Goal: Transaction & Acquisition: Download file/media

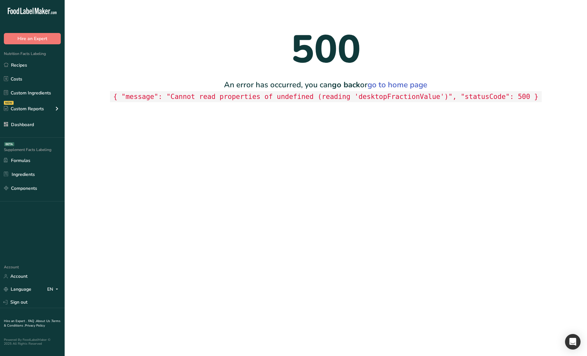
drag, startPoint x: 385, startPoint y: 292, endPoint x: 407, endPoint y: 328, distance: 42.3
click at [386, 293] on main "500 An error has occurred, you can go back or go to home page { "message": "Can…" at bounding box center [293, 178] width 587 height 356
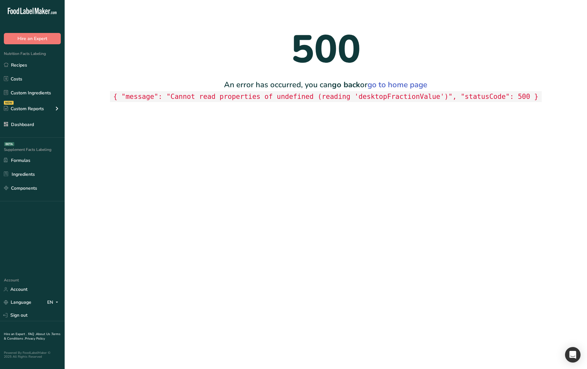
click at [389, 95] on code "{ "message": "Cannot read properties of undefined (reading 'desktopFractionValu…" at bounding box center [326, 96] width 432 height 11
copy code "desktopFractionValue"
click at [199, 234] on main "500 An error has occurred, you can go back or go to home page { "message": "Can…" at bounding box center [293, 184] width 587 height 369
click at [196, 235] on main "500 An error has occurred, you can go back or go to home page { "message": "Can…" at bounding box center [293, 184] width 587 height 369
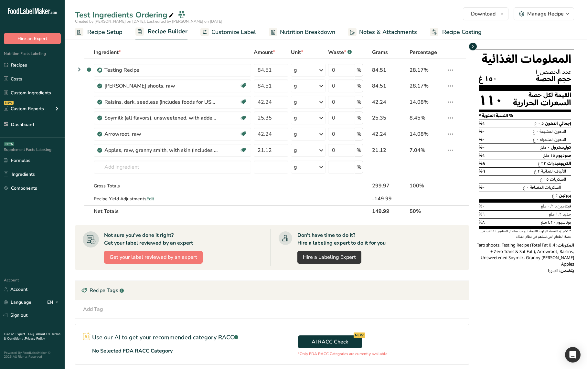
drag, startPoint x: 478, startPoint y: 56, endPoint x: 473, endPoint y: 48, distance: 8.5
click at [478, 56] on div "المعلومات الغذائية عدد الحصص ١ حجم الحصة ١٥٠ غ القيمة لكل حصة السعرات الحرارية …" at bounding box center [525, 145] width 98 height 193
click at [473, 47] on icon "button" at bounding box center [472, 47] width 5 height 8
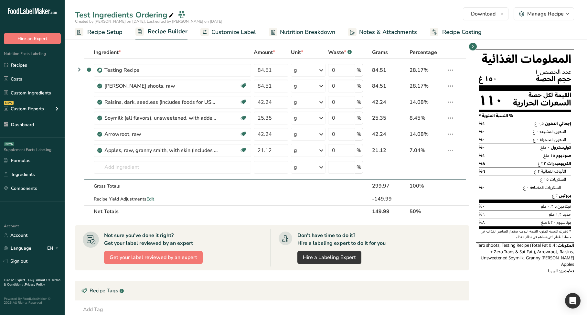
click at [220, 36] on span "Customize Label" at bounding box center [233, 32] width 45 height 9
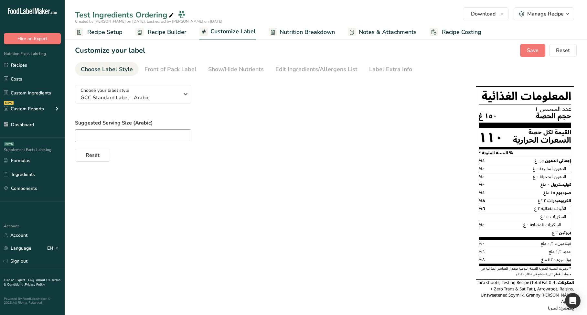
click at [163, 34] on span "Recipe Builder" at bounding box center [167, 32] width 39 height 9
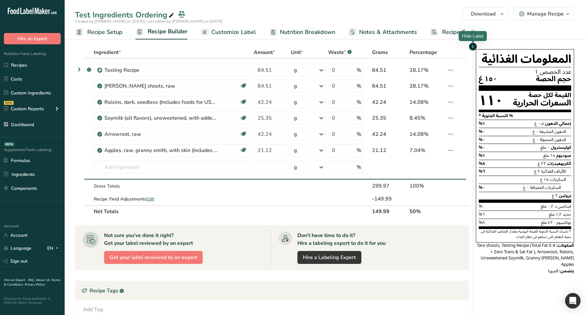
click at [473, 46] on icon "button" at bounding box center [472, 47] width 5 height 8
click at [472, 46] on icon "button" at bounding box center [472, 47] width 5 height 8
click at [472, 47] on icon "button" at bounding box center [472, 47] width 5 height 8
click at [469, 171] on table "Ingredient * Amount * Unit * Waste * .a-a{fill:#347362;}.b-a{fill:#fff;} Grams …" at bounding box center [272, 132] width 394 height 171
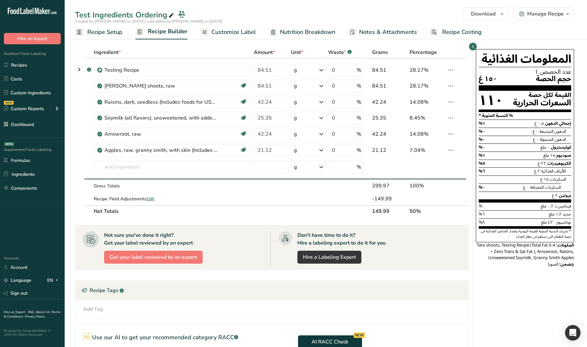
drag, startPoint x: 215, startPoint y: 29, endPoint x: 168, endPoint y: 35, distance: 46.9
click at [215, 29] on span "Customize Label" at bounding box center [233, 32] width 45 height 9
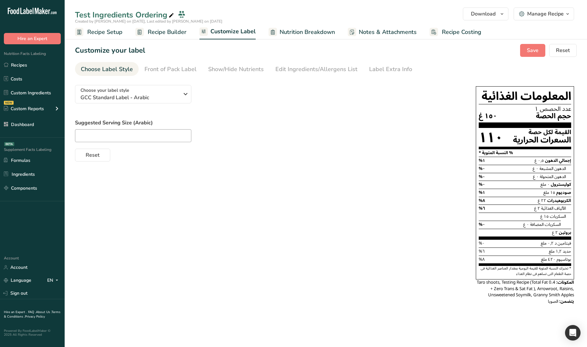
click at [166, 34] on span "Recipe Builder" at bounding box center [167, 32] width 39 height 9
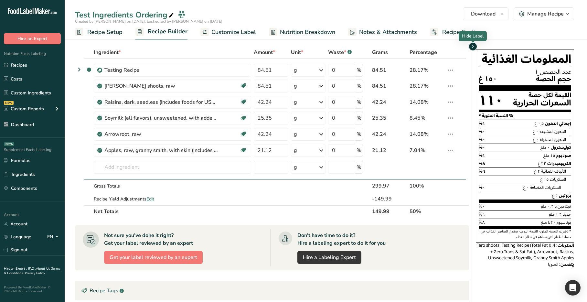
click at [474, 49] on icon "button" at bounding box center [472, 47] width 5 height 8
click at [473, 51] on div "المعلومات الغذائية عدد الحصص ١ حجم الحصة ١٥٠ غ القيمة لكل حصة السعرات الحرارية …" at bounding box center [524, 159] width 103 height 224
click at [474, 48] on icon "button" at bounding box center [472, 47] width 5 height 8
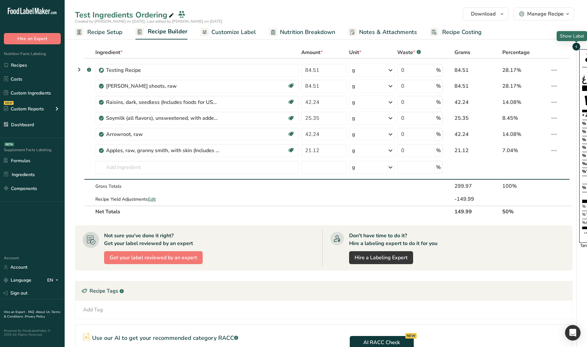
click at [578, 48] on icon "button" at bounding box center [576, 47] width 5 height 8
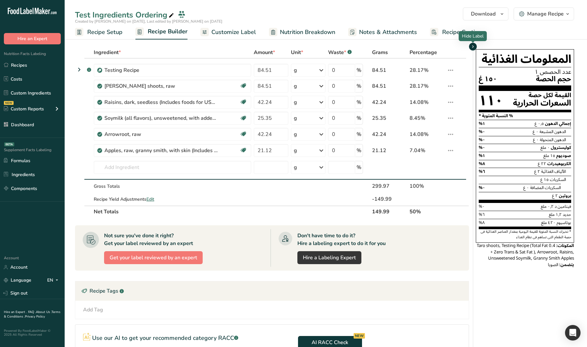
click at [476, 44] on span "button" at bounding box center [473, 47] width 8 height 8
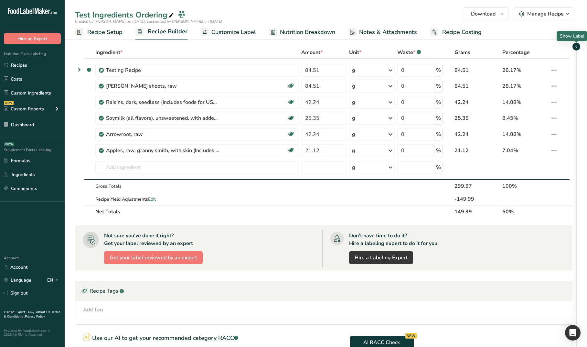
click at [579, 46] on icon "button" at bounding box center [576, 47] width 5 height 8
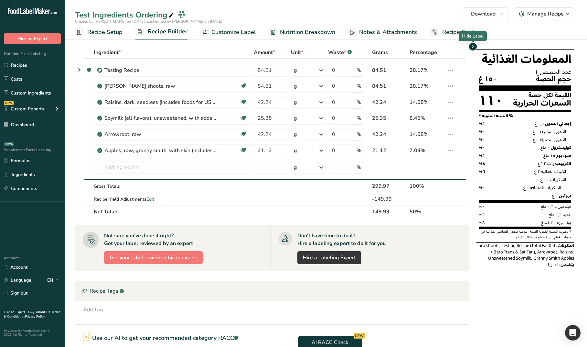
click at [476, 47] on span "button" at bounding box center [473, 47] width 8 height 8
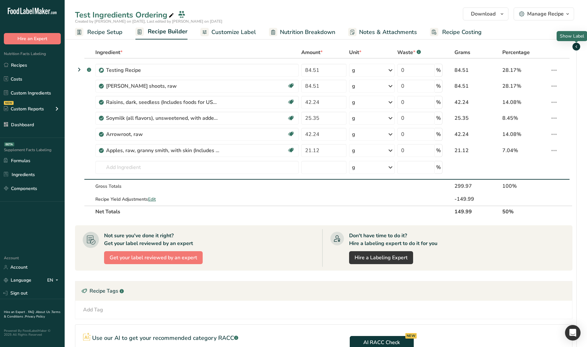
click at [576, 46] on icon "button" at bounding box center [576, 47] width 5 height 8
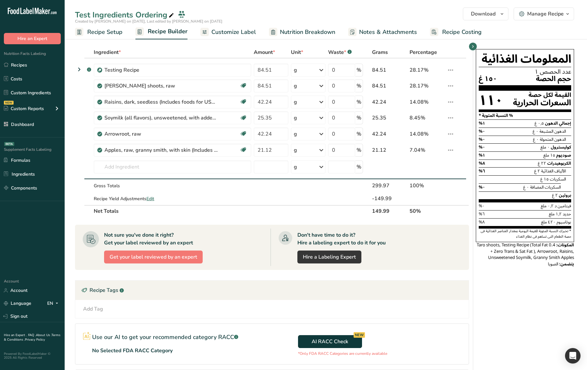
click at [463, 296] on div "Recipe Tags .a-a{fill:#347362;}.b-a{fill:#fff;}" at bounding box center [271, 290] width 393 height 19
click at [477, 47] on div "المعلومات الغذائية عدد الحصص ١ حجم الحصة ١٥٠ غ القيمة لكل حصة السعرات الحرارية …" at bounding box center [524, 159] width 103 height 224
click at [475, 46] on icon "button" at bounding box center [472, 47] width 5 height 8
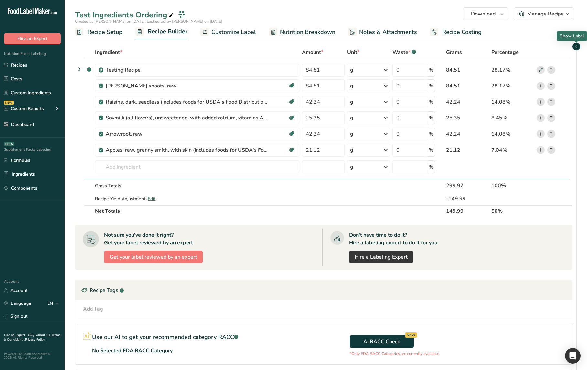
click at [575, 48] on icon "button" at bounding box center [576, 47] width 5 height 8
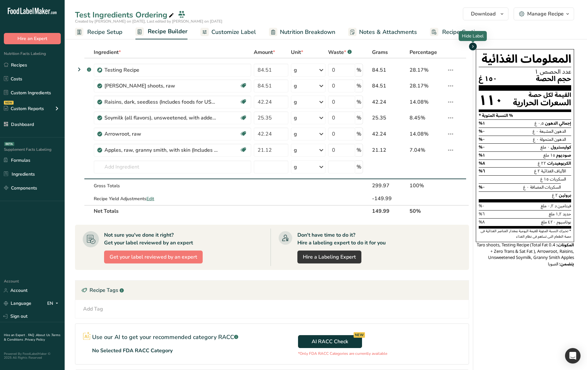
click at [475, 48] on icon "button" at bounding box center [472, 47] width 5 height 8
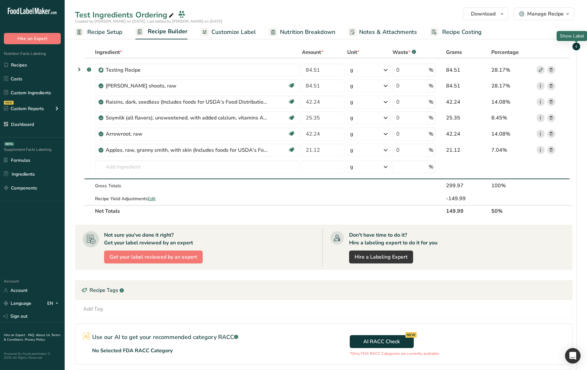
click at [579, 45] on span "button" at bounding box center [577, 47] width 8 height 8
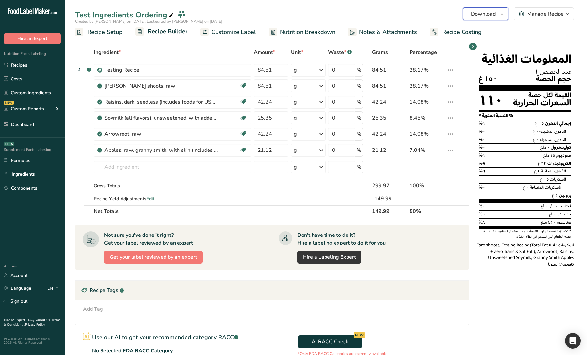
click at [488, 12] on span "Download" at bounding box center [483, 14] width 25 height 8
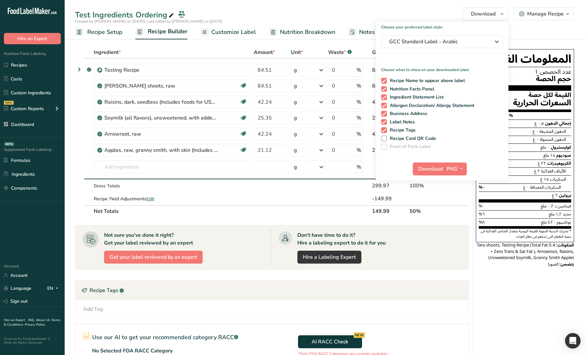
click at [474, 274] on div "المعلومات الغذائية عدد الحصص ١ حجم الحصة ١٥٠ غ القيمة لكل حصة السعرات الحرارية …" at bounding box center [524, 240] width 103 height 387
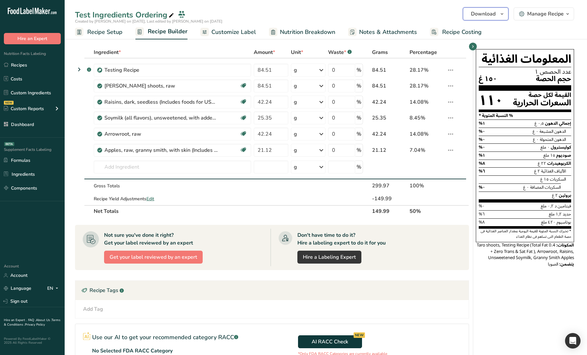
click at [484, 11] on span "Download" at bounding box center [483, 14] width 25 height 8
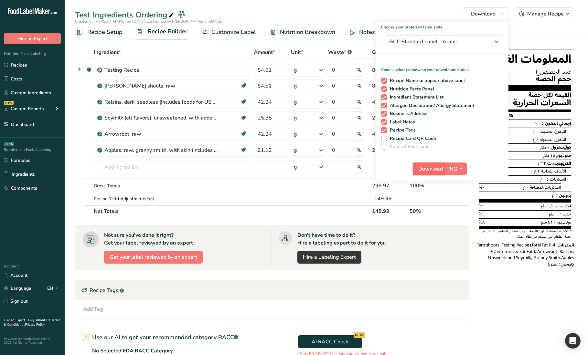
click at [430, 163] on button "Download" at bounding box center [429, 169] width 32 height 13
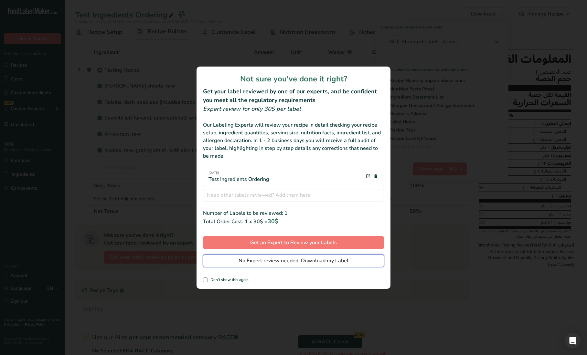
click at [268, 260] on span "No Expert review needed. Download my Label" at bounding box center [294, 261] width 110 height 8
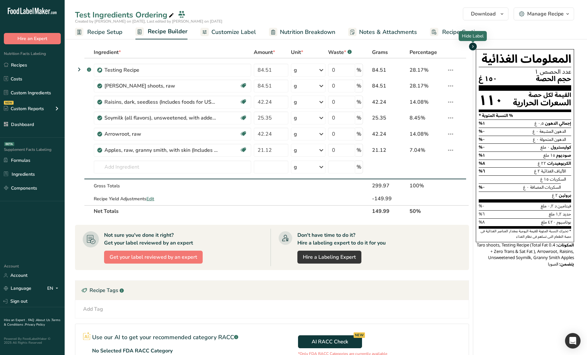
click at [473, 47] on icon "button" at bounding box center [472, 47] width 5 height 8
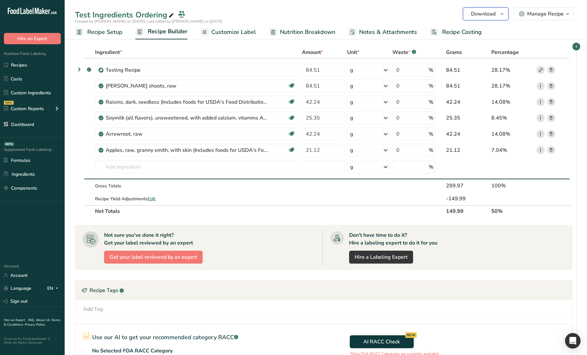
click at [490, 14] on span "Download" at bounding box center [483, 14] width 25 height 8
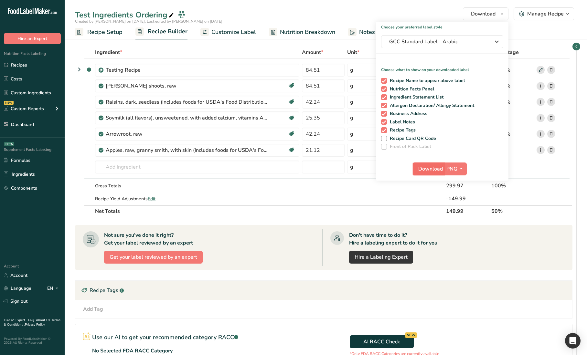
click at [429, 168] on span "Download" at bounding box center [430, 169] width 25 height 8
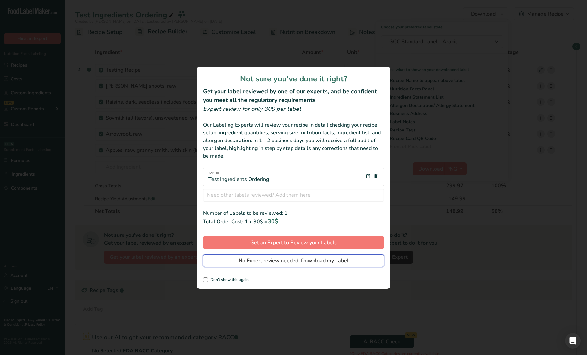
click at [264, 264] on span "No Expert review needed. Download my Label" at bounding box center [294, 261] width 110 height 8
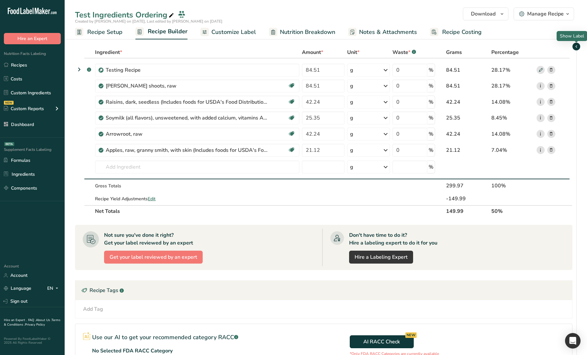
click at [575, 48] on icon "button" at bounding box center [576, 47] width 5 height 8
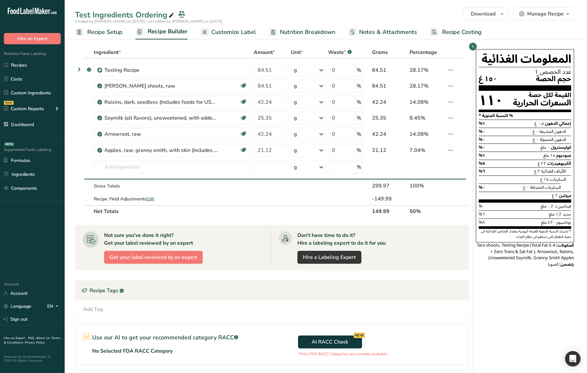
click at [485, 310] on div "المعلومات الغذائية عدد الحصص ١ حجم الحصة ١٥٠ غ القيمة لكل حصة السعرات الحرارية …" at bounding box center [524, 240] width 103 height 387
click at [223, 30] on span "Customize Label" at bounding box center [233, 32] width 45 height 9
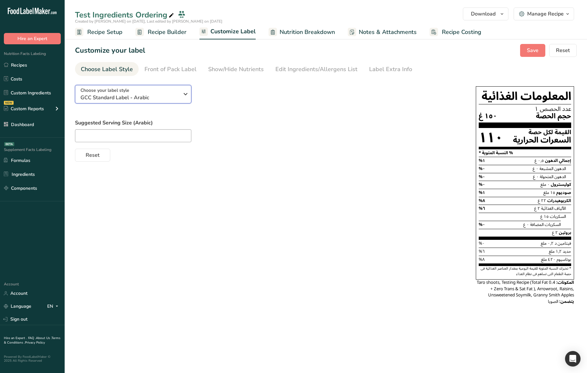
click at [156, 93] on div "Choose your label style GCC Standard Label - Arabic" at bounding box center [129, 94] width 99 height 15
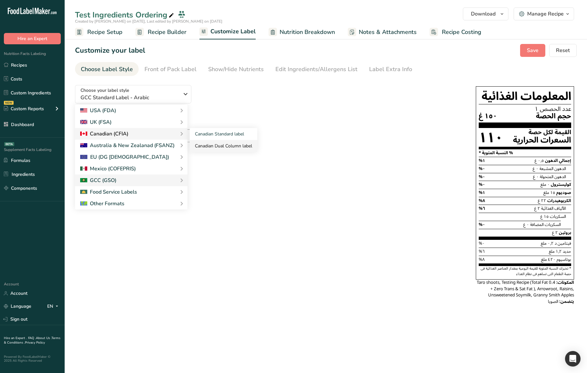
click at [207, 141] on link "Canadian Dual Column label" at bounding box center [224, 146] width 68 height 12
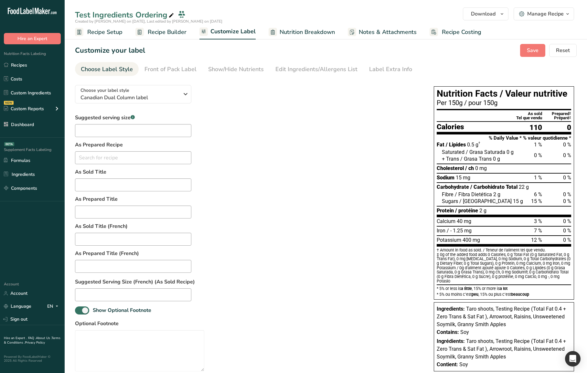
click at [266, 157] on div "Suggested serving size .a-a{fill:#347362;}.b-a{fill:#fff;} As Prepared Recipe N…" at bounding box center [248, 252] width 346 height 277
click at [181, 70] on div "Front of Pack Label" at bounding box center [171, 69] width 52 height 9
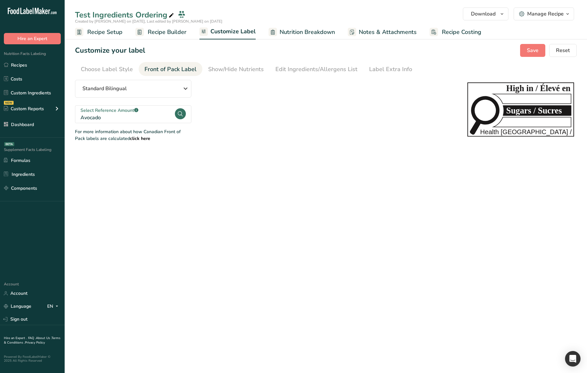
drag, startPoint x: 117, startPoint y: 71, endPoint x: 274, endPoint y: 110, distance: 162.3
click at [117, 71] on div "Choose Label Style" at bounding box center [107, 69] width 52 height 9
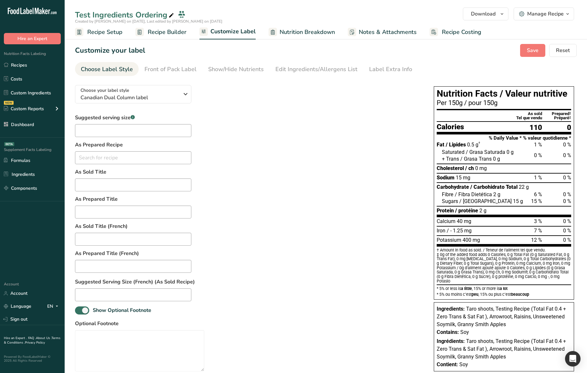
drag, startPoint x: 173, startPoint y: 68, endPoint x: 179, endPoint y: 85, distance: 18.2
click at [173, 68] on div "Front of Pack Label" at bounding box center [171, 69] width 52 height 9
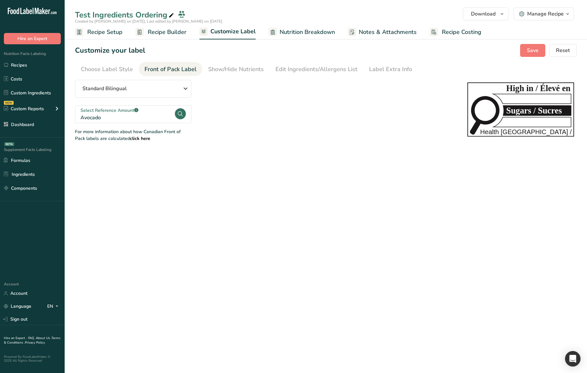
click at [157, 110] on div "Select Reference Amount .a-a{fill:#347362;}.b-a{fill:#fff;}" at bounding box center [127, 110] width 94 height 7
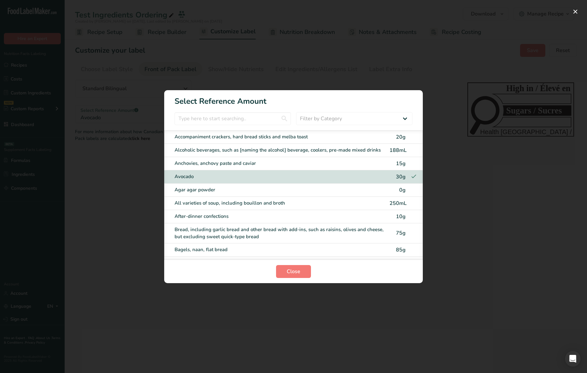
click at [210, 187] on div "Agar agar powder" at bounding box center [280, 189] width 211 height 7
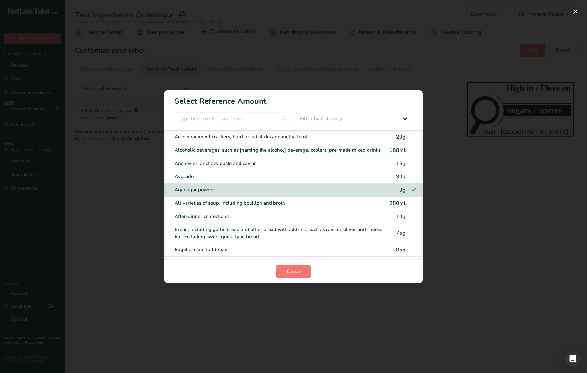
click at [235, 200] on div "All varieties of soup, including bouillon and broth" at bounding box center [280, 202] width 211 height 7
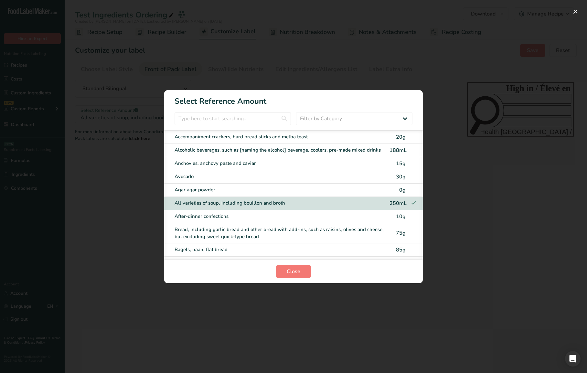
click at [243, 177] on div "Avocado" at bounding box center [280, 176] width 211 height 7
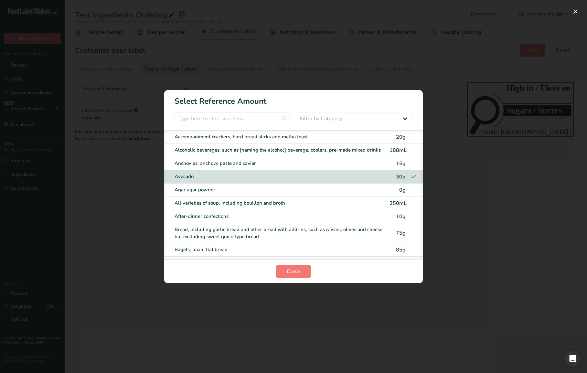
click at [243, 158] on div "Anchovies, anchovy paste and caviar 15g" at bounding box center [293, 163] width 259 height 13
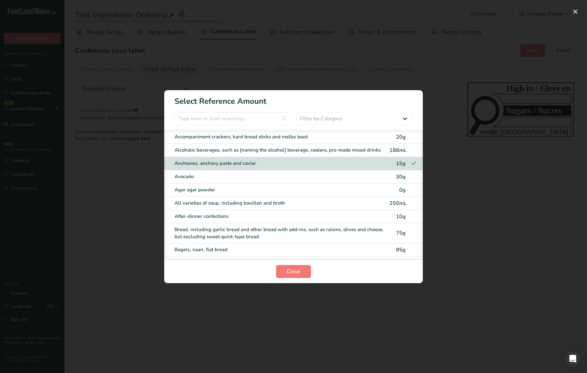
click at [246, 149] on div "Alcoholic beverages, such as [naming the alcohol] beverage, coolers, pre-made m…" at bounding box center [280, 149] width 211 height 7
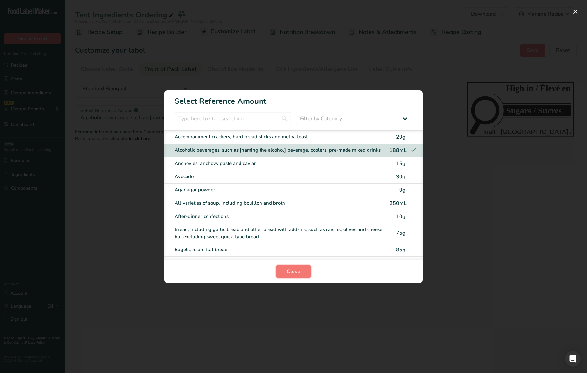
drag, startPoint x: 285, startPoint y: 270, endPoint x: 261, endPoint y: 233, distance: 43.8
click at [285, 270] on button "Close" at bounding box center [293, 271] width 35 height 13
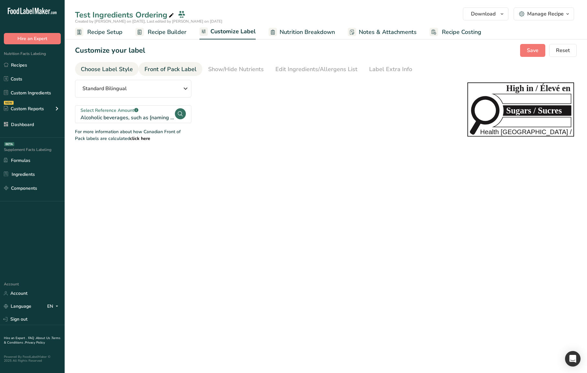
click at [115, 70] on div "Choose Label Style" at bounding box center [107, 69] width 52 height 9
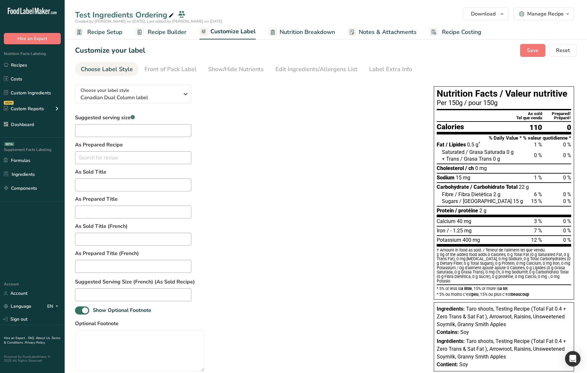
scroll to position [28, 0]
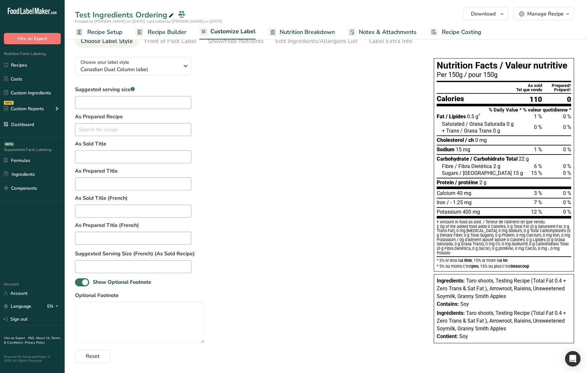
drag, startPoint x: 369, startPoint y: 288, endPoint x: 465, endPoint y: 349, distance: 112.7
click at [372, 290] on div "Suggested serving size .a-a{fill:#347362;}.b-a{fill:#fff;} As Prepared Recipe N…" at bounding box center [248, 224] width 346 height 277
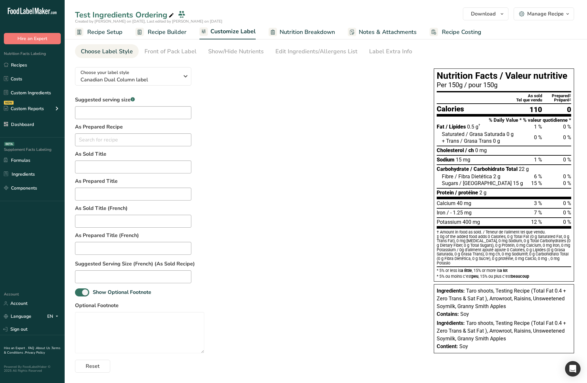
scroll to position [0, 0]
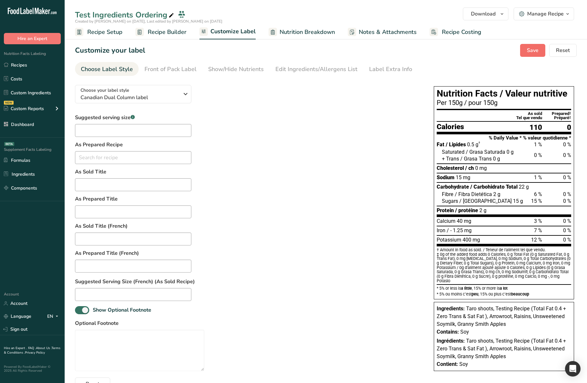
click at [524, 50] on div "Customize your label Save Reset" at bounding box center [326, 50] width 502 height 13
click at [528, 50] on span "Save" at bounding box center [533, 51] width 12 height 8
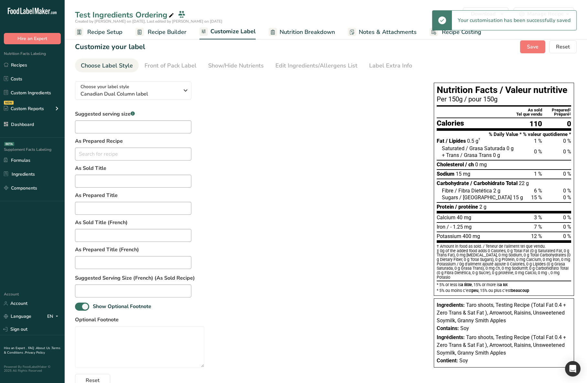
click at [173, 32] on span "Recipe Builder" at bounding box center [167, 32] width 39 height 9
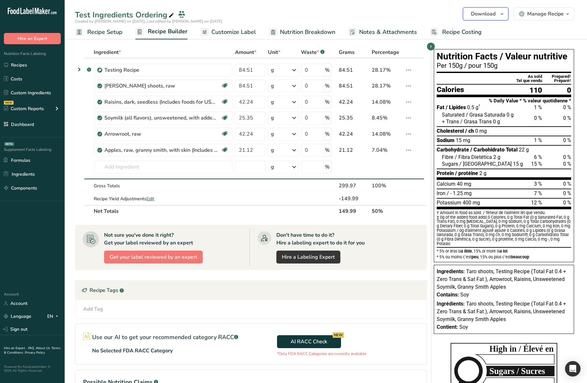
click at [491, 15] on span "Download" at bounding box center [483, 14] width 25 height 8
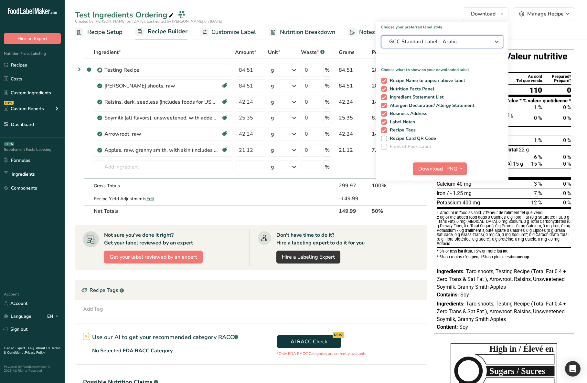
click at [445, 42] on span "GCC Standard Label - Arabic" at bounding box center [437, 42] width 97 height 8
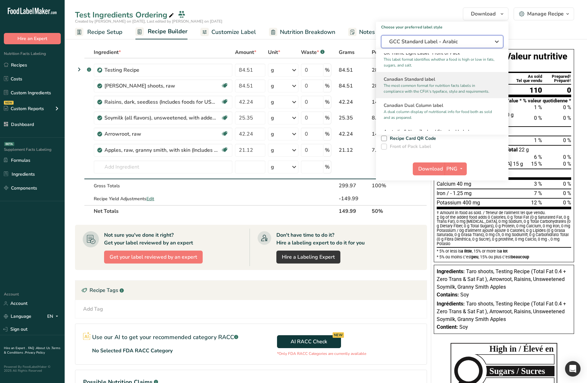
scroll to position [258, 0]
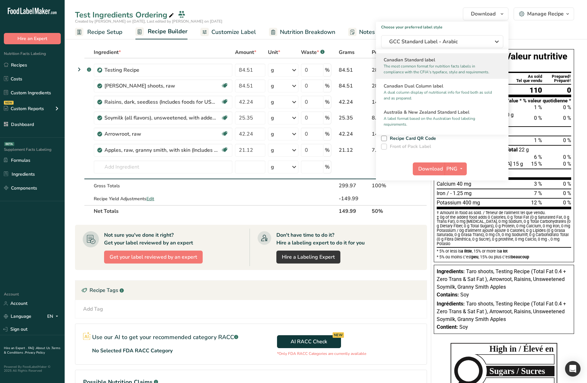
click at [439, 93] on p "A dual column display of nutritional info for food both as sold and as prepared." at bounding box center [439, 96] width 111 height 12
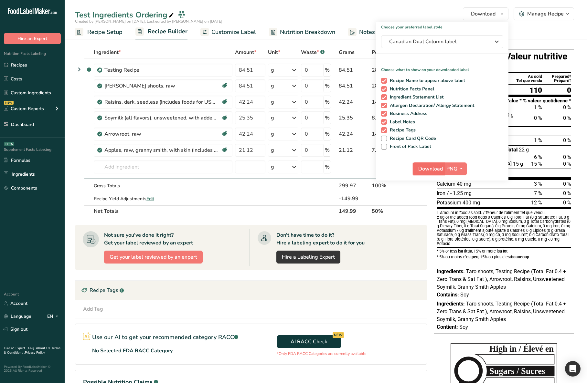
click at [430, 166] on span "Download" at bounding box center [430, 169] width 25 height 8
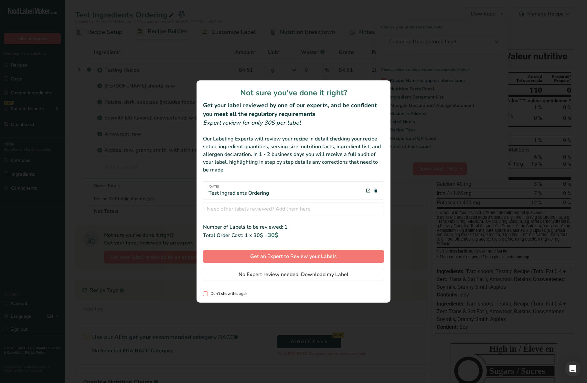
click at [226, 295] on span "Don't show this again" at bounding box center [228, 294] width 41 height 5
click at [207, 295] on input "Don't show this again" at bounding box center [205, 294] width 4 height 4
checkbox input "true"
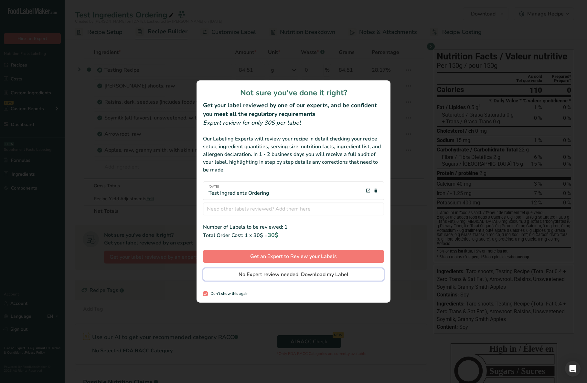
click at [251, 278] on span "No Expert review needed. Download my Label" at bounding box center [294, 275] width 110 height 8
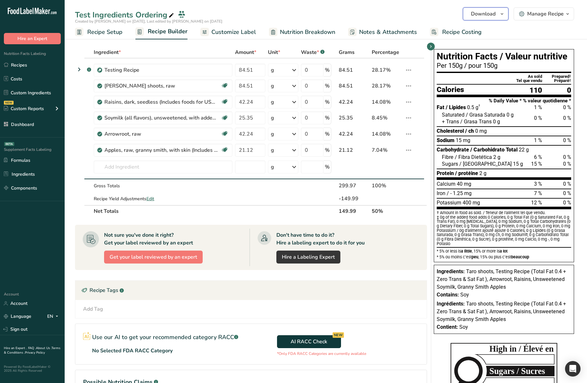
click at [491, 13] on span "Download" at bounding box center [483, 14] width 25 height 8
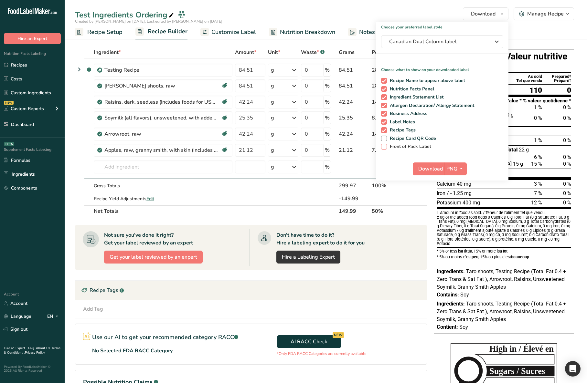
click at [397, 147] on span "Front of Pack Label" at bounding box center [409, 147] width 44 height 6
click at [385, 147] on input "Front of Pack Label" at bounding box center [383, 147] width 4 height 4
checkbox input "true"
click at [426, 174] on button "Download" at bounding box center [429, 169] width 32 height 13
click at [532, 30] on ul "Recipe Setup Recipe Builder Customize Label Nutrition Breakdown Notes & Attachm…" at bounding box center [326, 31] width 522 height 15
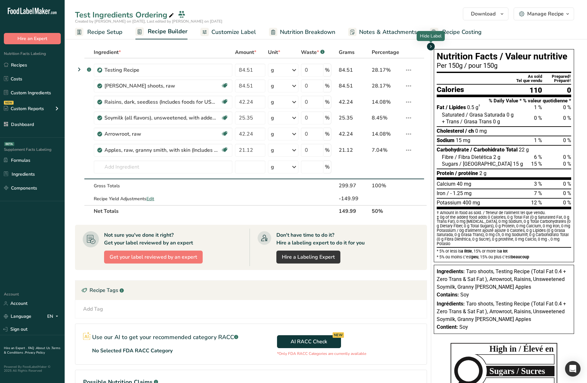
click at [433, 46] on icon "button" at bounding box center [430, 47] width 5 height 8
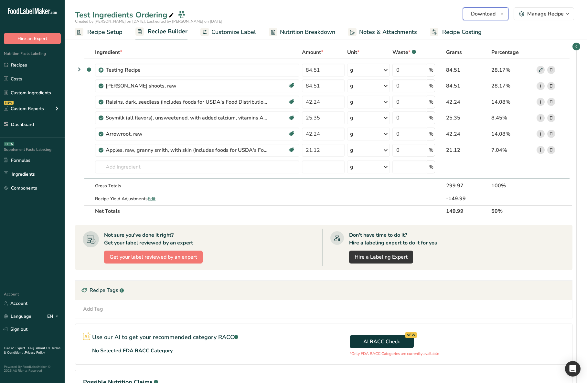
click at [487, 14] on span "Download" at bounding box center [483, 14] width 25 height 8
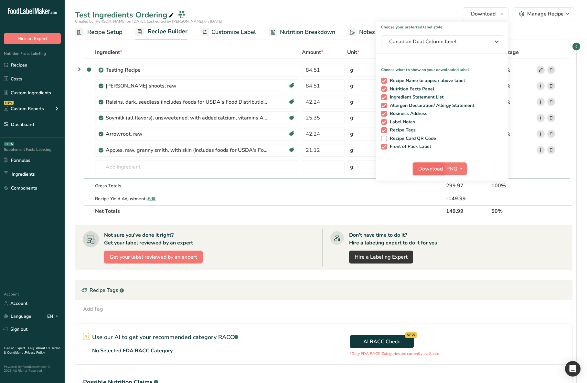
click at [438, 172] on span "Download" at bounding box center [430, 169] width 25 height 8
click at [514, 308] on div "Add Tag Standard Tags Custom Tags Source of Antioxidants Prebiotic Effect Gut H…" at bounding box center [323, 310] width 487 height 8
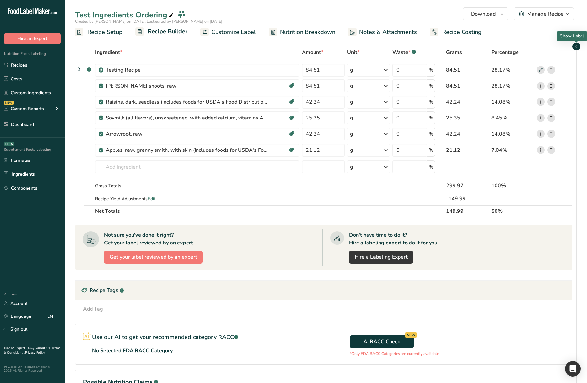
click at [575, 49] on icon "button" at bounding box center [576, 47] width 5 height 8
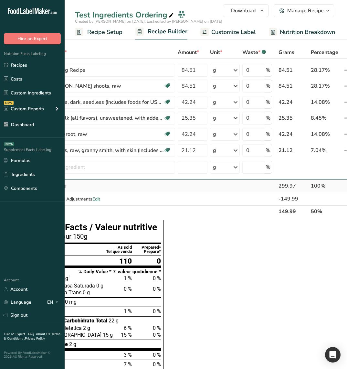
scroll to position [0, 80]
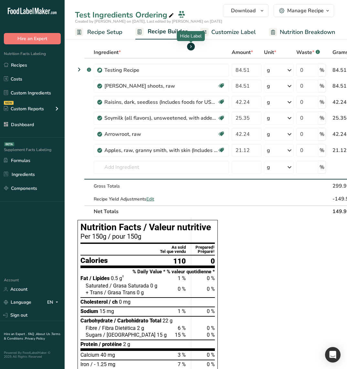
click at [188, 48] on icon "button" at bounding box center [190, 47] width 5 height 8
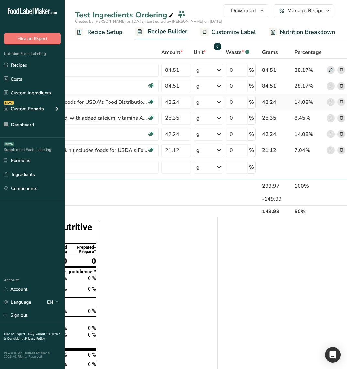
scroll to position [0, 134]
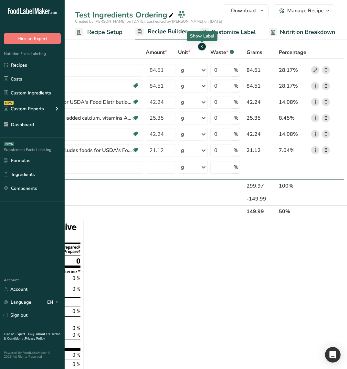
click at [205, 46] on span "button" at bounding box center [202, 47] width 8 height 8
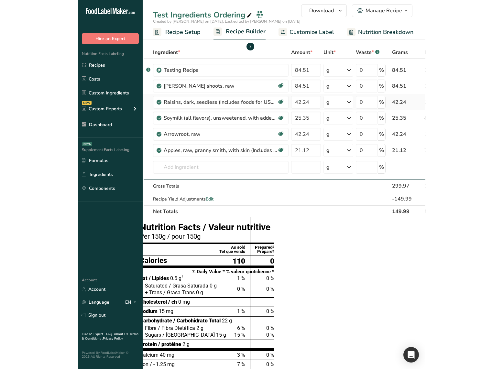
scroll to position [0, 0]
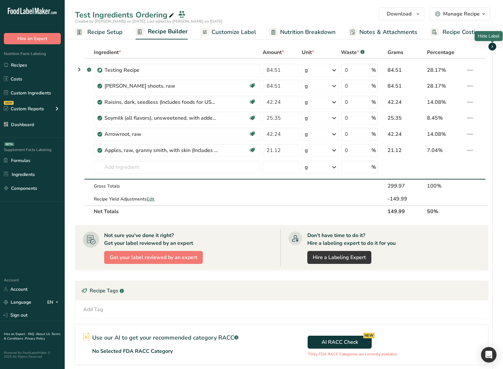
click at [495, 48] on span "button" at bounding box center [492, 47] width 8 height 8
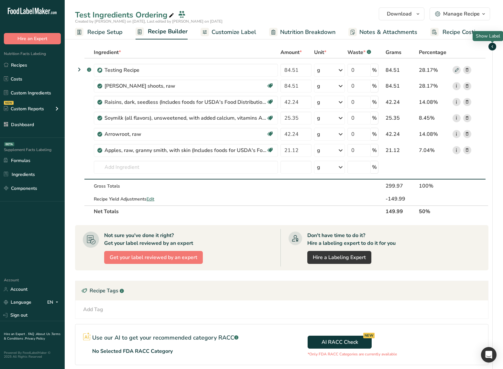
click at [493, 46] on icon "button" at bounding box center [491, 47] width 5 height 8
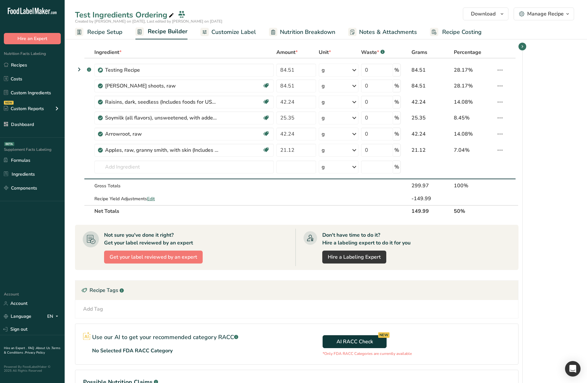
click at [520, 44] on icon "button" at bounding box center [522, 47] width 5 height 8
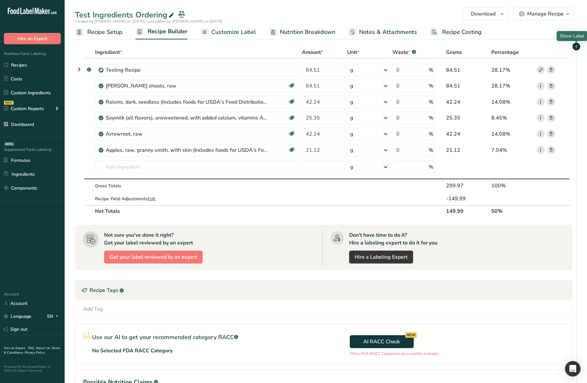
click at [577, 48] on icon "button" at bounding box center [576, 47] width 5 height 8
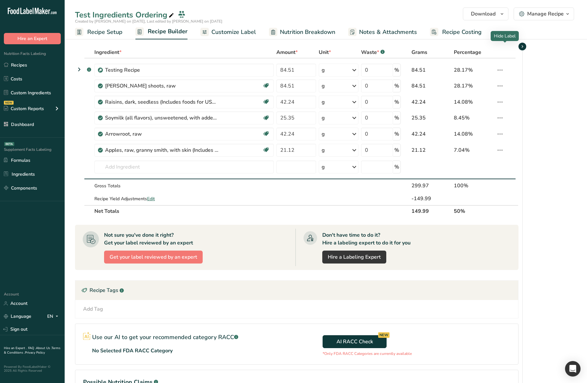
click at [519, 47] on span "button" at bounding box center [523, 47] width 8 height 8
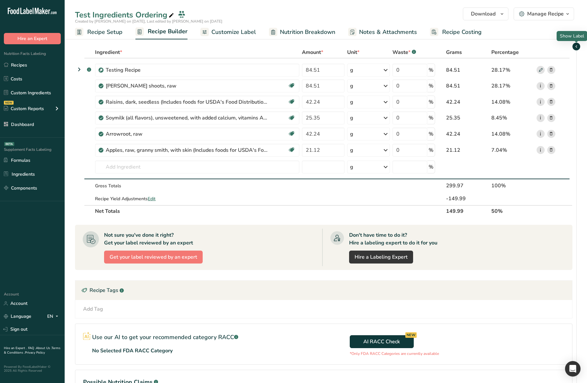
click at [577, 47] on icon "button" at bounding box center [576, 47] width 5 height 8
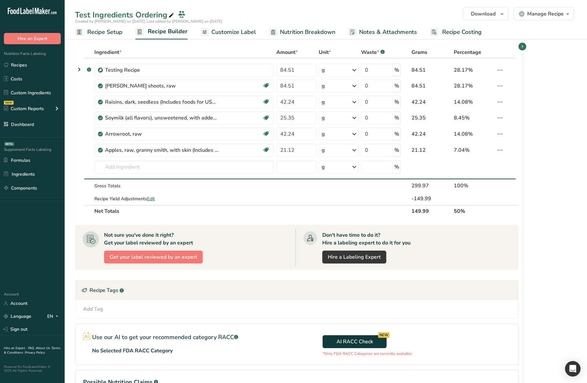
click at [211, 30] on span "Customize Label" at bounding box center [233, 32] width 45 height 9
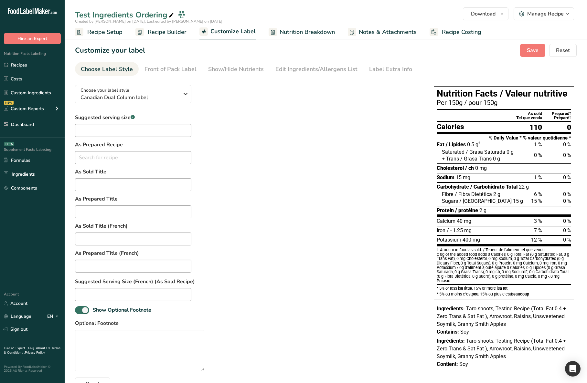
click at [179, 31] on span "Recipe Builder" at bounding box center [167, 32] width 39 height 9
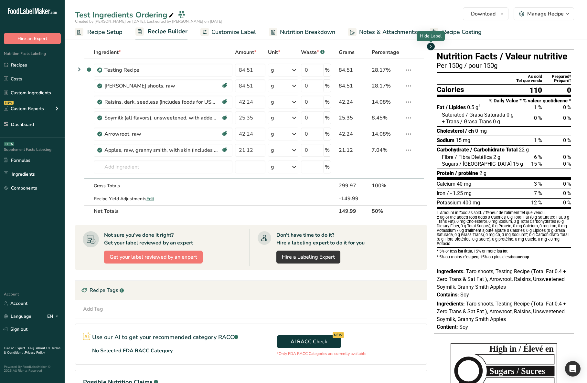
click at [431, 47] on icon "button" at bounding box center [430, 47] width 5 height 8
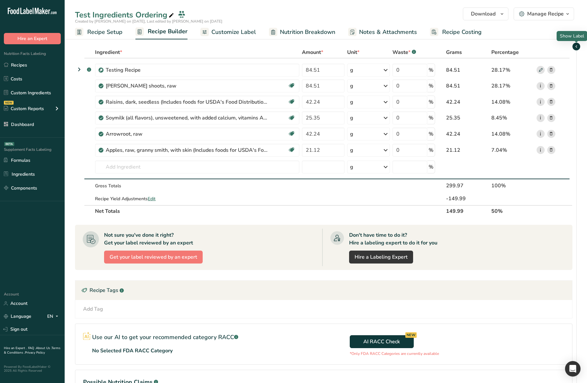
click at [575, 45] on icon "button" at bounding box center [576, 47] width 5 height 8
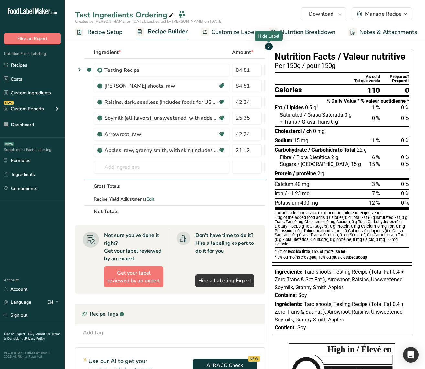
click at [270, 47] on icon "button" at bounding box center [268, 47] width 5 height 8
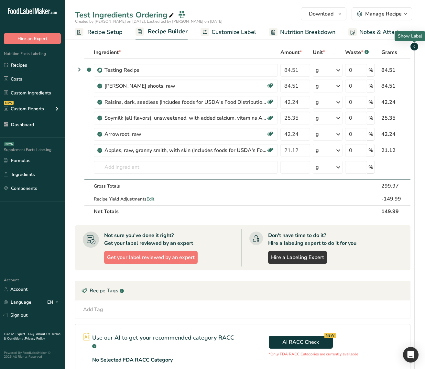
click at [413, 44] on icon "button" at bounding box center [414, 47] width 5 height 8
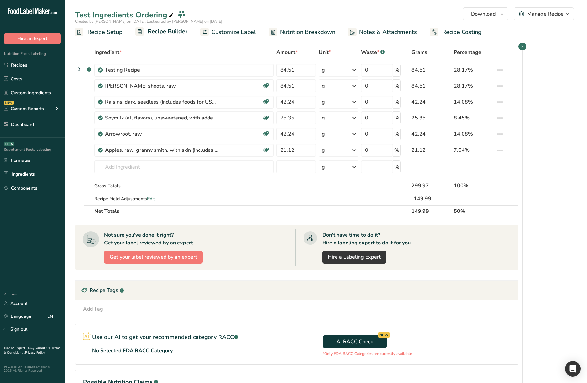
click at [221, 30] on span "Customize Label" at bounding box center [233, 32] width 45 height 9
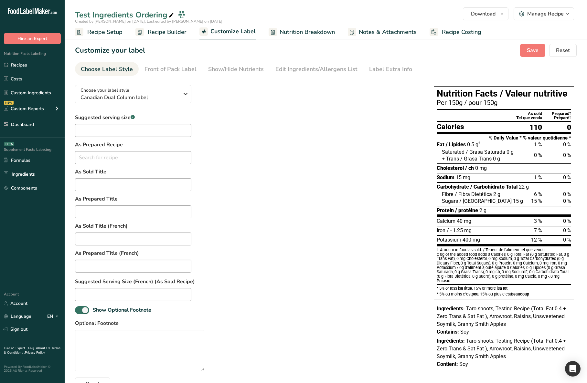
click at [167, 31] on span "Recipe Builder" at bounding box center [167, 32] width 39 height 9
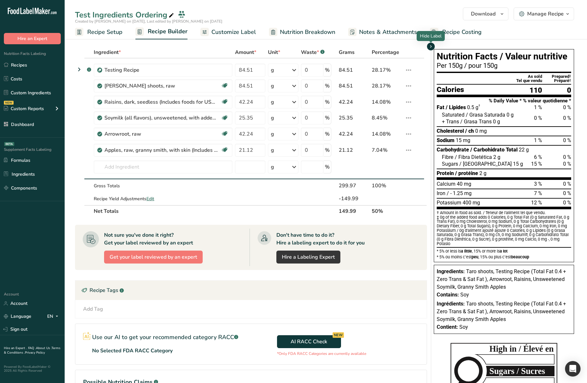
click at [434, 46] on span "button" at bounding box center [431, 47] width 8 height 8
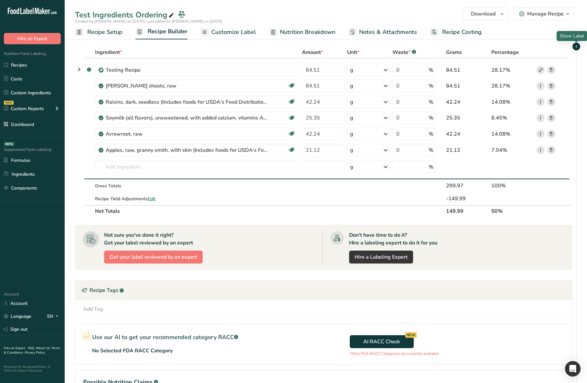
click at [576, 46] on icon "button" at bounding box center [576, 47] width 5 height 8
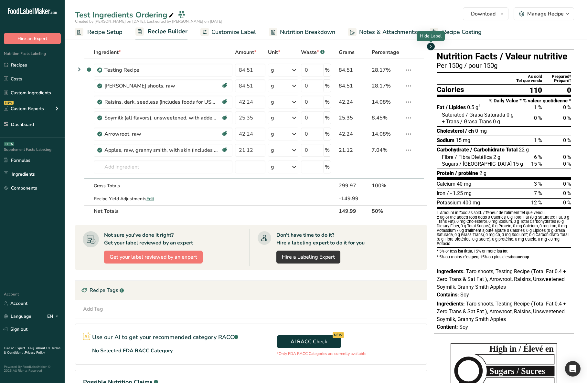
click at [430, 48] on icon "button" at bounding box center [430, 47] width 5 height 8
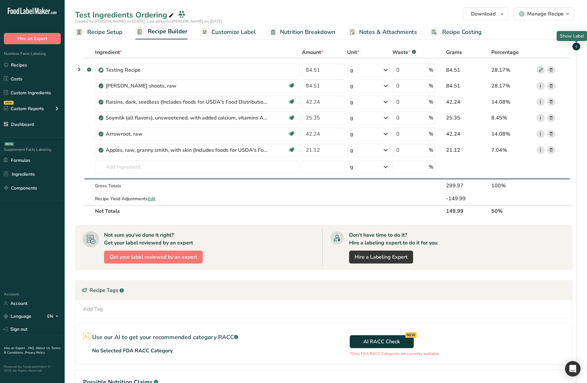
click at [578, 46] on icon "button" at bounding box center [576, 47] width 5 height 8
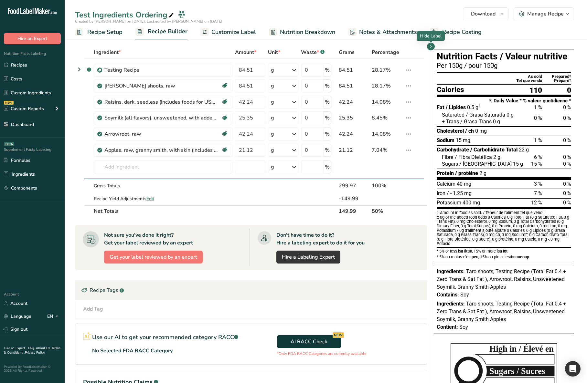
click at [429, 220] on div "Ingredient * Amount * Unit * Waste * .a-a{fill:#347362;}.b-a{fill:#fff;} Grams …" at bounding box center [253, 240] width 356 height 387
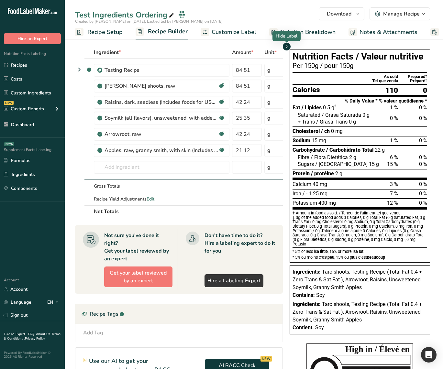
click at [286, 48] on icon "button" at bounding box center [286, 47] width 5 height 8
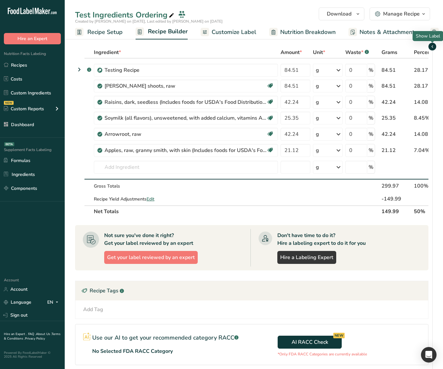
click at [435, 46] on span "button" at bounding box center [432, 47] width 8 height 8
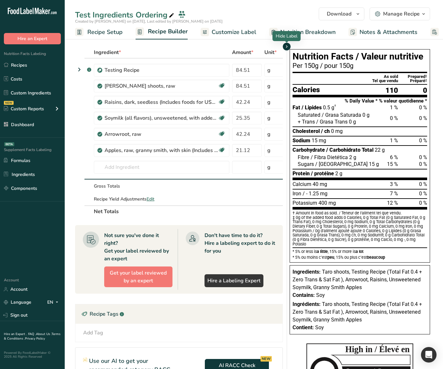
click at [286, 47] on icon "button" at bounding box center [286, 47] width 5 height 8
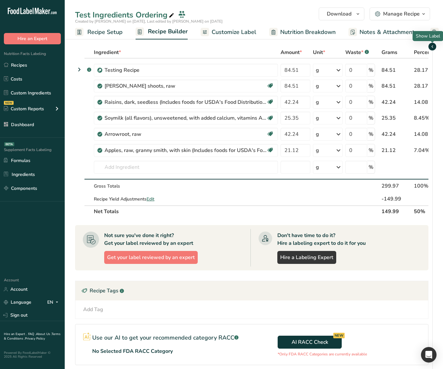
click at [434, 47] on icon "button" at bounding box center [431, 47] width 5 height 8
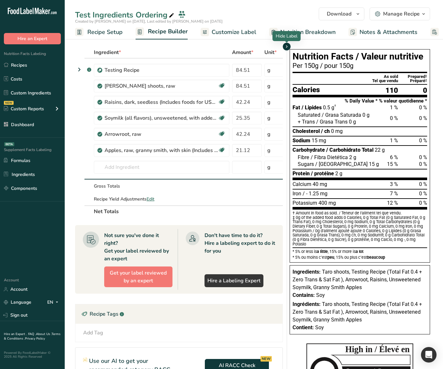
click at [288, 47] on icon "button" at bounding box center [286, 47] width 5 height 8
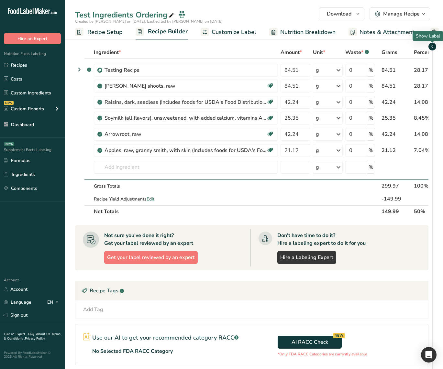
click at [433, 46] on icon "button" at bounding box center [431, 47] width 5 height 8
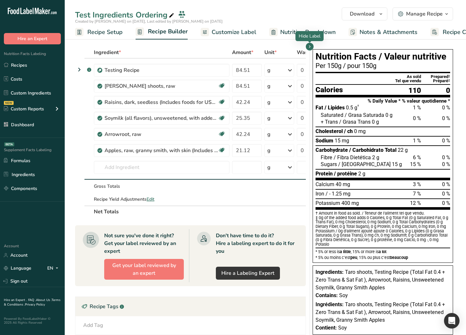
click at [310, 44] on div at bounding box center [309, 42] width 3 height 3
click at [311, 46] on icon "button" at bounding box center [309, 47] width 5 height 8
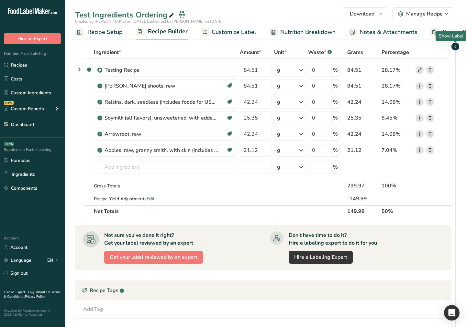
click at [455, 48] on icon "button" at bounding box center [454, 47] width 5 height 8
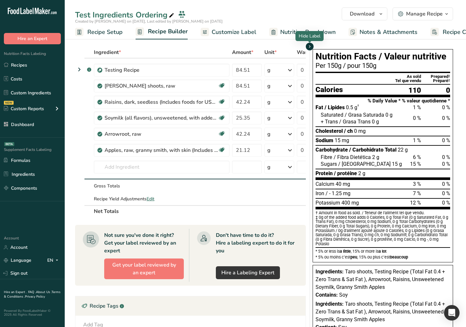
click at [311, 47] on icon "button" at bounding box center [309, 47] width 5 height 8
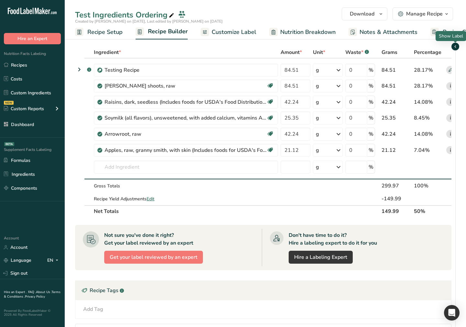
click at [456, 47] on icon "button" at bounding box center [454, 47] width 5 height 8
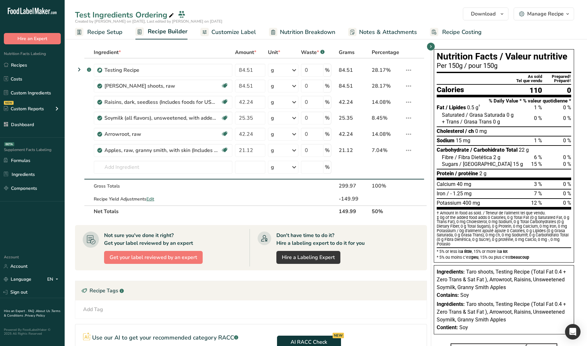
click at [411, 277] on section "Ingredient * Amount * Unit * Waste * .a-a{fill:#347362;}.b-a{fill:#fff;} Grams …" at bounding box center [251, 235] width 352 height 376
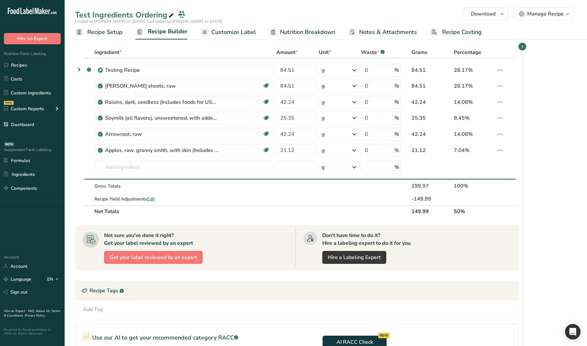
click at [223, 38] on link "Customize Label" at bounding box center [228, 32] width 56 height 15
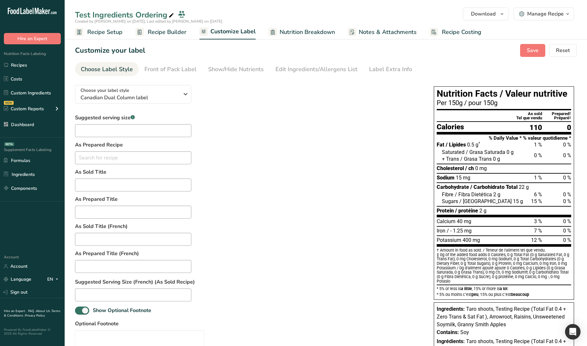
click at [164, 34] on span "Recipe Builder" at bounding box center [167, 32] width 39 height 9
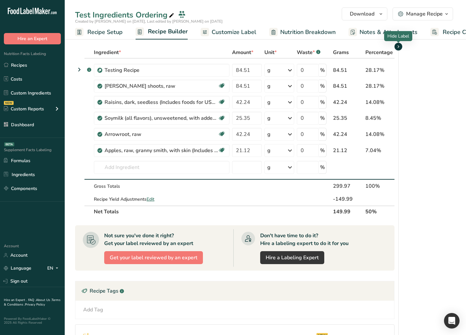
drag, startPoint x: 398, startPoint y: 45, endPoint x: 401, endPoint y: 54, distance: 9.3
click at [397, 45] on icon "button" at bounding box center [397, 47] width 5 height 8
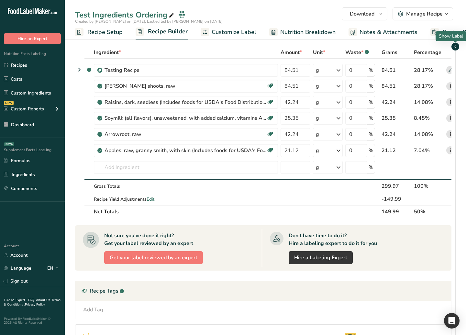
scroll to position [1, 0]
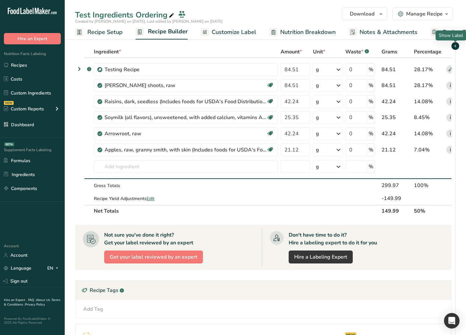
click at [456, 47] on icon "button" at bounding box center [454, 46] width 5 height 8
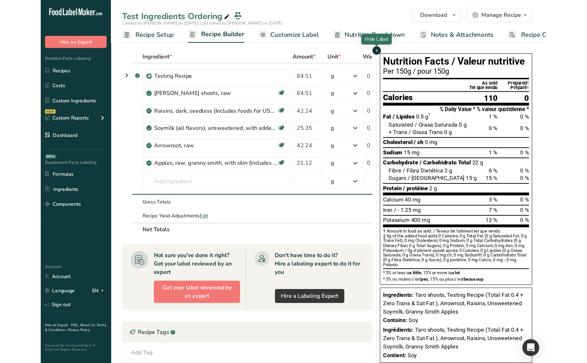
scroll to position [0, 0]
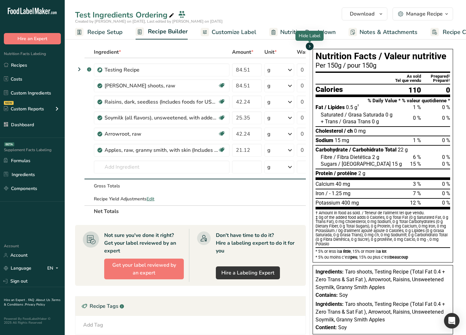
click at [310, 46] on icon "button" at bounding box center [309, 46] width 5 height 8
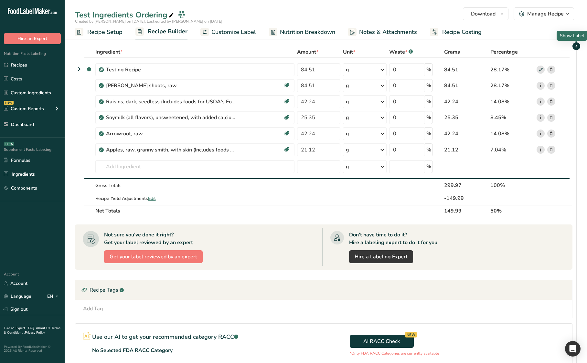
click at [575, 48] on icon "button" at bounding box center [576, 46] width 5 height 8
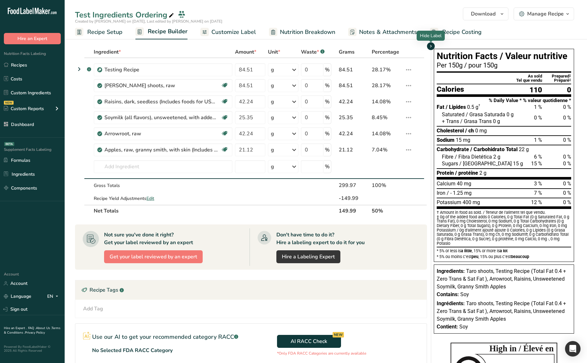
click at [431, 46] on icon "button" at bounding box center [430, 46] width 5 height 8
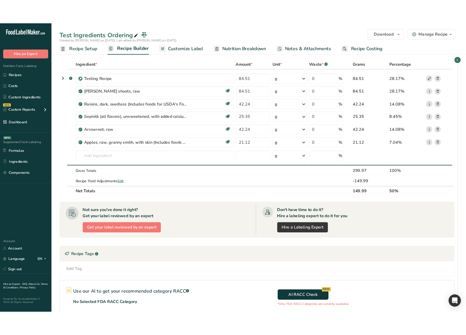
scroll to position [0, 0]
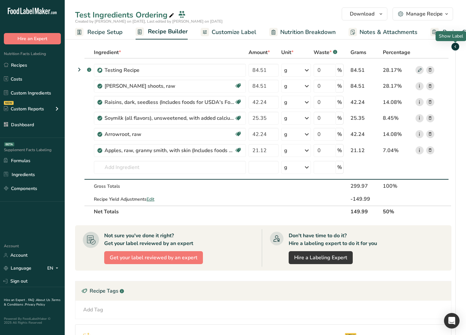
click at [458, 46] on span "button" at bounding box center [455, 47] width 8 height 8
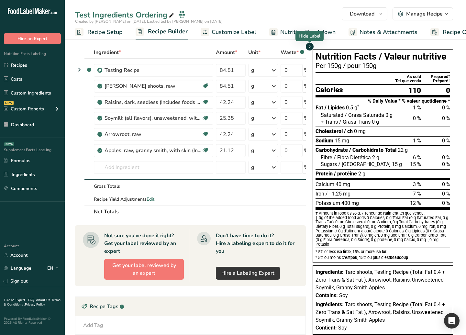
click at [312, 48] on span "button" at bounding box center [310, 47] width 8 height 8
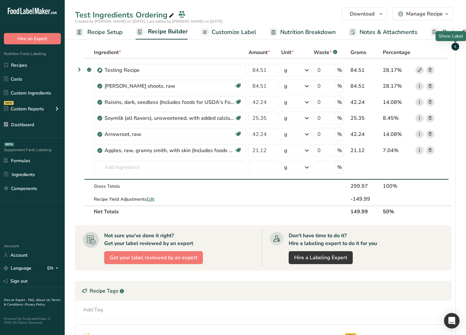
click at [455, 45] on icon "button" at bounding box center [454, 47] width 5 height 8
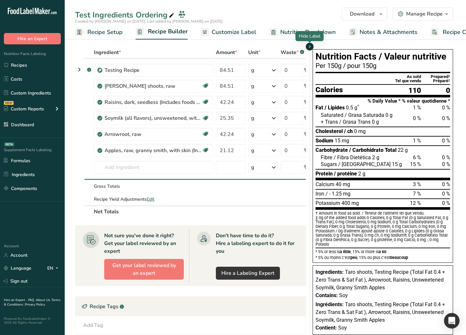
click at [309, 48] on icon "button" at bounding box center [309, 47] width 5 height 8
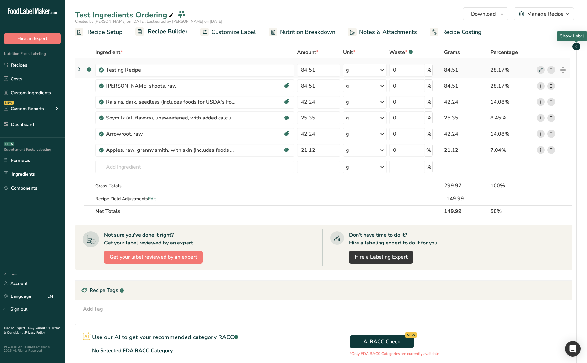
drag, startPoint x: 577, startPoint y: 46, endPoint x: 526, endPoint y: 64, distance: 54.3
click at [577, 46] on icon "button" at bounding box center [576, 47] width 5 height 8
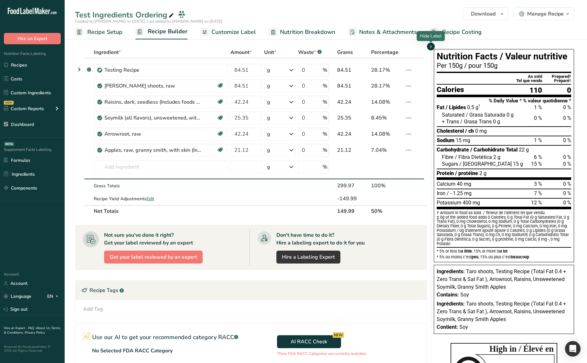
click at [432, 47] on icon "button" at bounding box center [430, 47] width 5 height 8
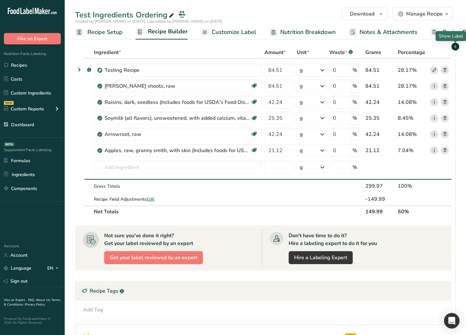
click at [452, 49] on icon "button" at bounding box center [454, 47] width 5 height 8
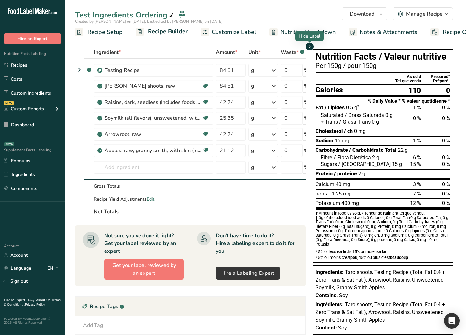
click at [308, 45] on icon "button" at bounding box center [309, 47] width 5 height 8
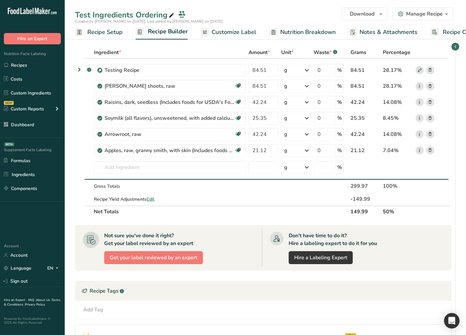
click at [455, 51] on div "Ingredient * Amount * Unit * Waste * .a-a{fill:#347362;}.b-a{fill:#fff;} Grams …" at bounding box center [265, 240] width 380 height 387
click at [455, 49] on icon "button" at bounding box center [454, 47] width 5 height 8
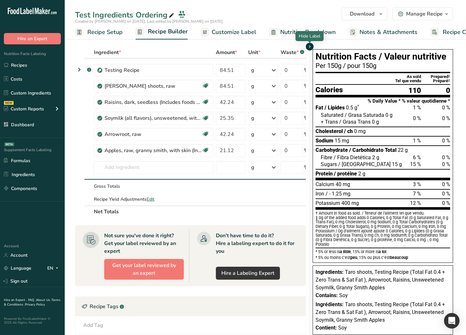
click at [308, 47] on icon "button" at bounding box center [309, 47] width 5 height 8
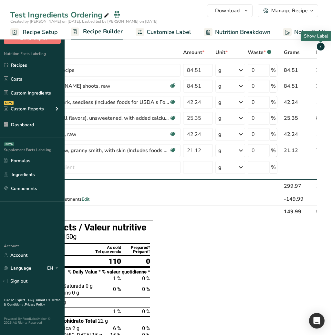
click at [320, 46] on icon "button" at bounding box center [320, 47] width 5 height 8
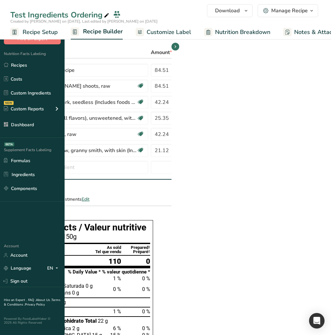
drag, startPoint x: 156, startPoint y: 214, endPoint x: 165, endPoint y: 214, distance: 9.4
click at [165, 214] on th "Net Totals" at bounding box center [137, 211] width 219 height 12
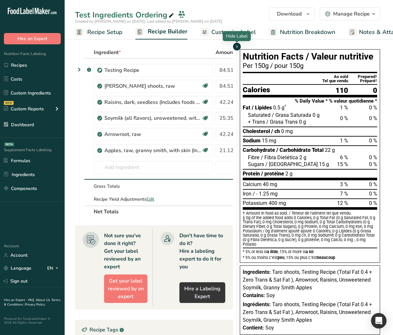
click at [239, 48] on icon "button" at bounding box center [236, 47] width 5 height 8
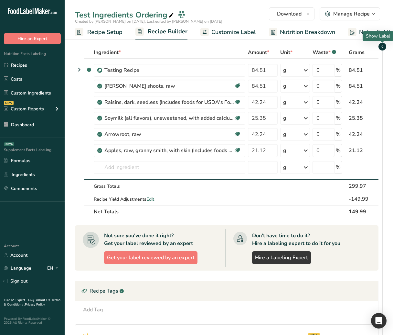
click at [381, 48] on icon "button" at bounding box center [382, 47] width 5 height 8
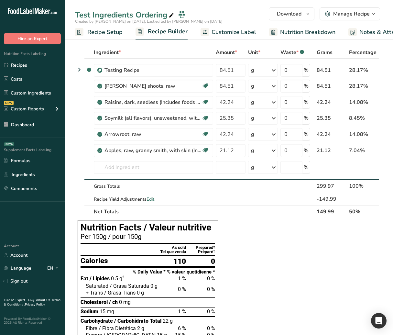
click at [210, 34] on link "Customize Label" at bounding box center [228, 32] width 56 height 15
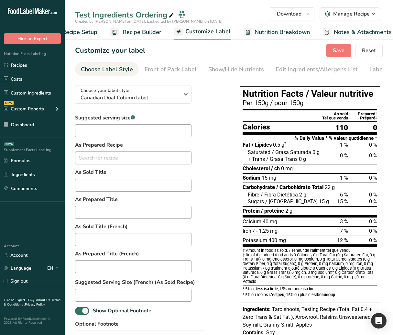
click at [138, 32] on span "Recipe Builder" at bounding box center [142, 32] width 39 height 9
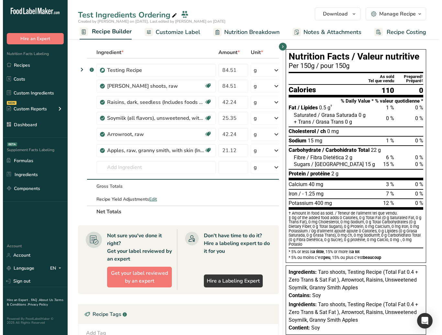
scroll to position [0, 50]
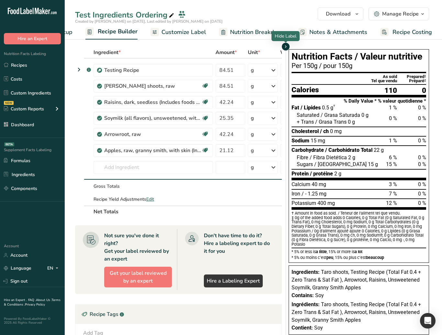
click at [288, 49] on icon "button" at bounding box center [285, 47] width 5 height 8
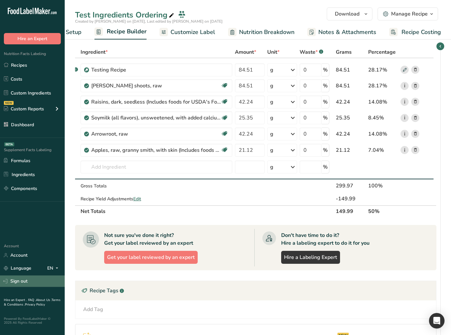
scroll to position [0, 0]
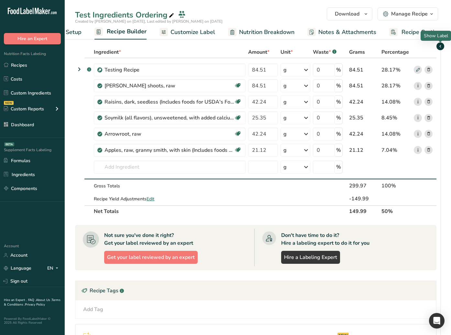
click at [442, 47] on icon "button" at bounding box center [439, 46] width 5 height 8
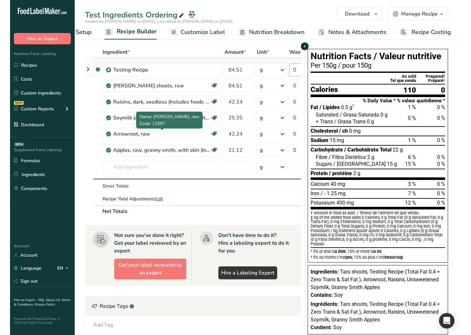
scroll to position [0, 1]
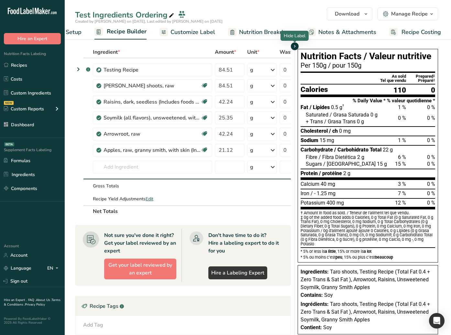
click at [296, 48] on icon "button" at bounding box center [294, 46] width 5 height 8
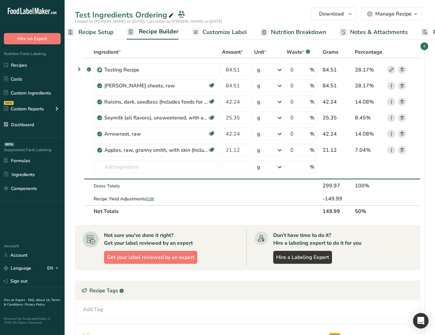
scroll to position [0, 0]
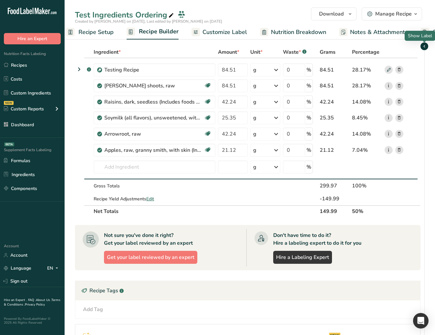
click at [425, 47] on icon "button" at bounding box center [424, 46] width 5 height 8
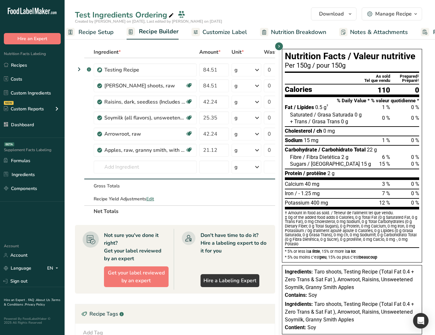
drag, startPoint x: 290, startPoint y: 45, endPoint x: 286, endPoint y: 43, distance: 4.6
click at [290, 45] on section "Ingredient * Amount * Unit * Waste * .a-a{fill:#347362;}.b-a{fill:#fff;} Grams …" at bounding box center [250, 268] width 371 height 470
drag, startPoint x: 280, startPoint y: 42, endPoint x: 283, endPoint y: 44, distance: 3.9
click at [280, 42] on div at bounding box center [279, 42] width 3 height 2
click at [280, 47] on icon "button" at bounding box center [279, 46] width 5 height 8
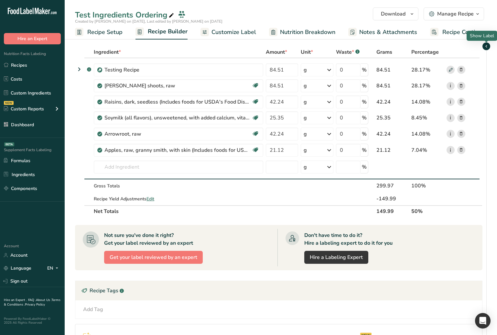
click at [484, 48] on icon "button" at bounding box center [486, 46] width 5 height 8
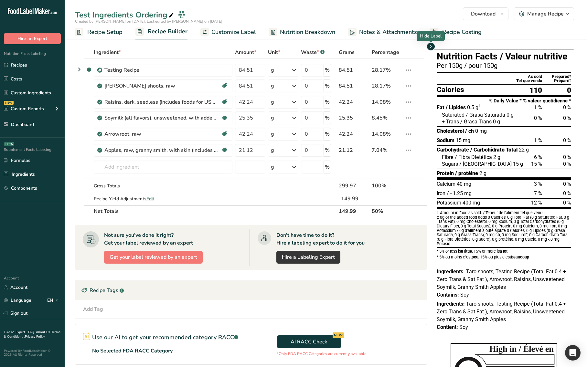
click at [430, 43] on div at bounding box center [430, 42] width 3 height 3
click at [428, 46] on icon "button" at bounding box center [430, 47] width 5 height 8
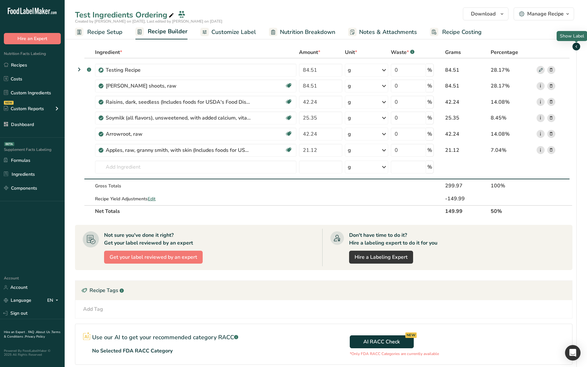
click at [575, 45] on icon "button" at bounding box center [576, 47] width 5 height 8
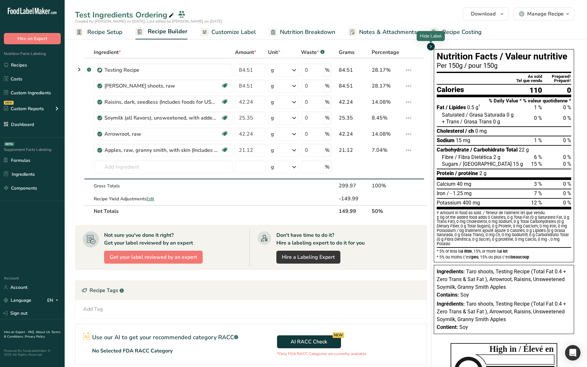
click at [429, 48] on icon "button" at bounding box center [430, 47] width 5 height 8
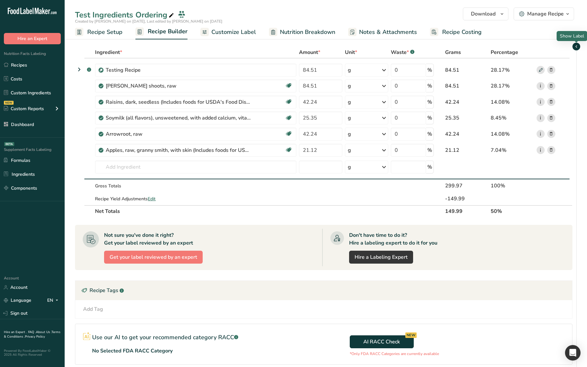
click at [578, 46] on icon "button" at bounding box center [576, 47] width 5 height 8
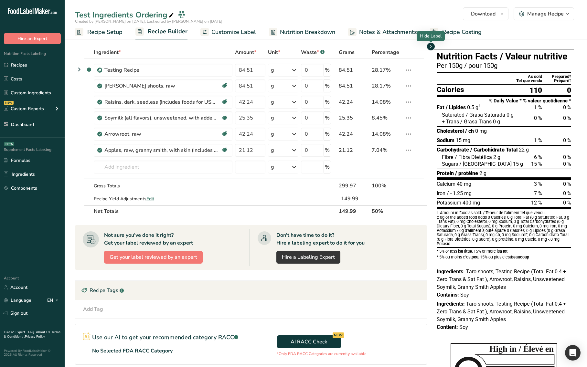
click at [430, 46] on icon "button" at bounding box center [430, 47] width 5 height 8
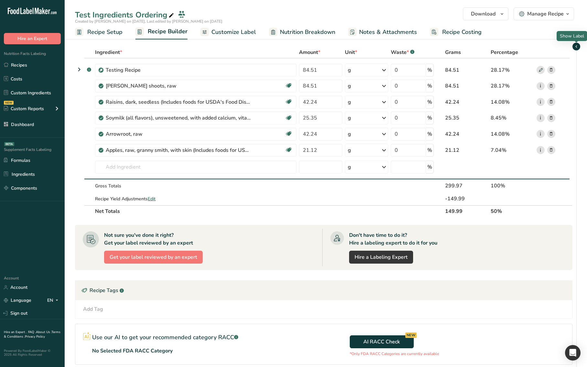
click at [579, 49] on span "button" at bounding box center [577, 47] width 8 height 8
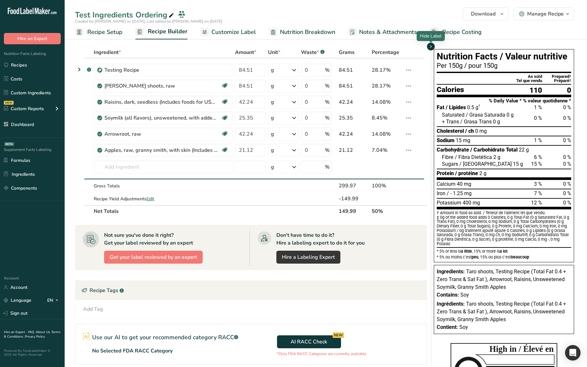
click at [434, 47] on span "button" at bounding box center [431, 47] width 8 height 8
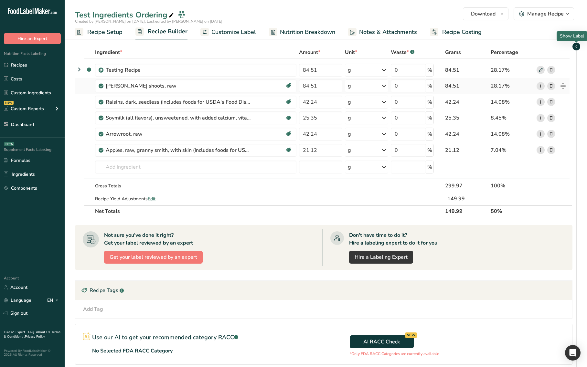
drag, startPoint x: 580, startPoint y: 46, endPoint x: 537, endPoint y: 84, distance: 57.3
click at [580, 46] on span "button" at bounding box center [577, 47] width 8 height 8
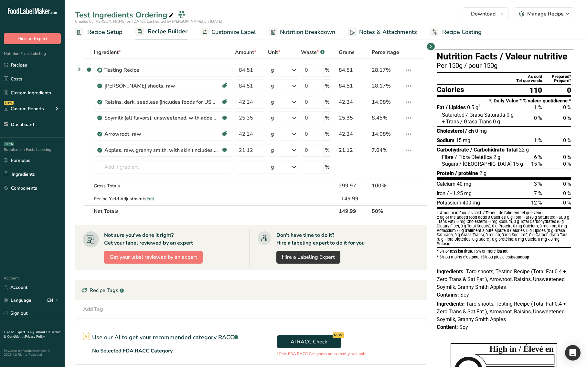
click at [435, 44] on section "Ingredient * Amount * Unit * Waste * .a-a{fill:#347362;}.b-a{fill:#fff;} Grams …" at bounding box center [326, 239] width 522 height 410
click at [433, 45] on icon "button" at bounding box center [430, 47] width 5 height 8
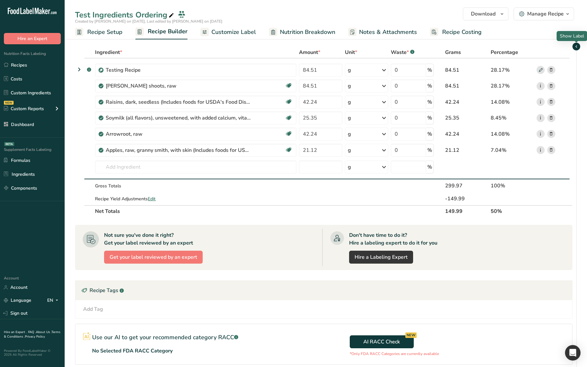
click at [577, 48] on icon "button" at bounding box center [576, 47] width 5 height 8
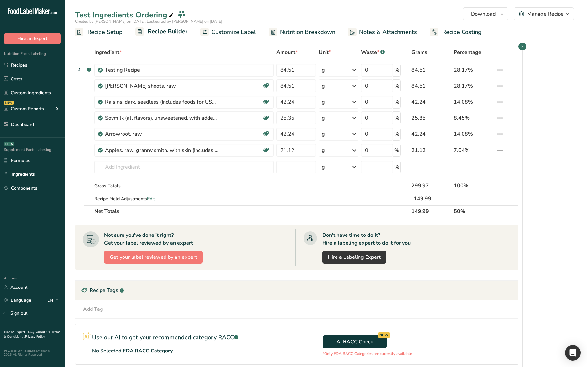
click at [520, 48] on icon "button" at bounding box center [522, 47] width 5 height 8
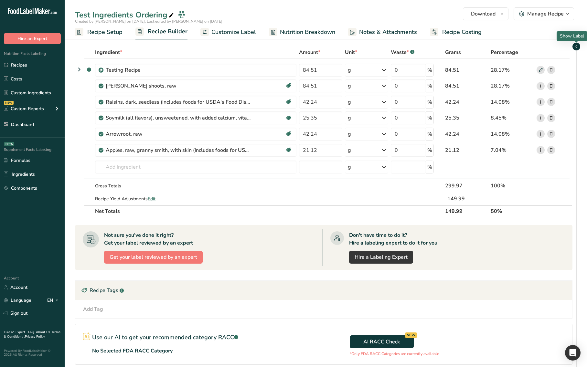
click at [574, 47] on icon "button" at bounding box center [576, 47] width 5 height 8
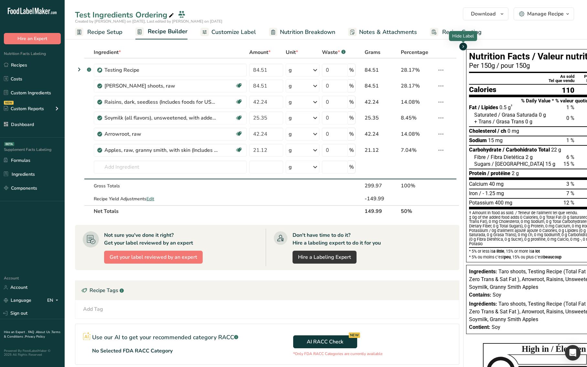
click at [464, 47] on icon "button" at bounding box center [463, 47] width 5 height 8
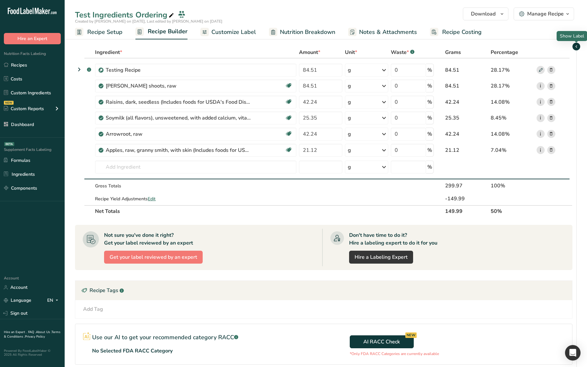
click at [575, 47] on icon "button" at bounding box center [576, 47] width 5 height 8
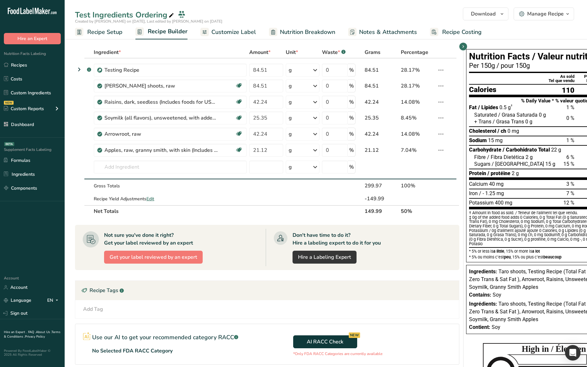
click at [232, 33] on span "Customize Label" at bounding box center [233, 32] width 45 height 9
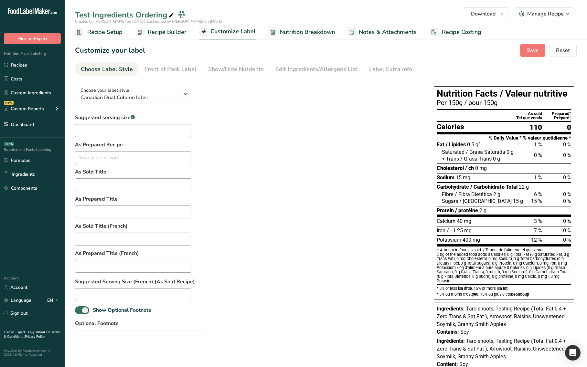
drag, startPoint x: 169, startPoint y: 31, endPoint x: 249, endPoint y: 5, distance: 83.5
click at [169, 31] on span "Recipe Builder" at bounding box center [167, 32] width 39 height 9
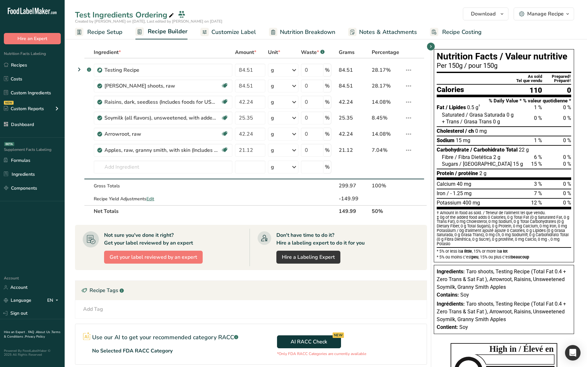
click at [218, 31] on span "Customize Label" at bounding box center [233, 32] width 45 height 9
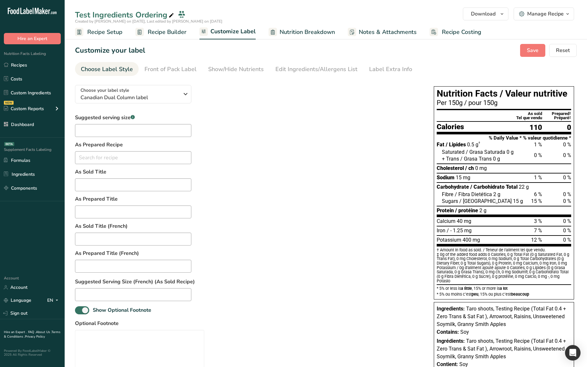
click at [176, 35] on span "Recipe Builder" at bounding box center [167, 32] width 39 height 9
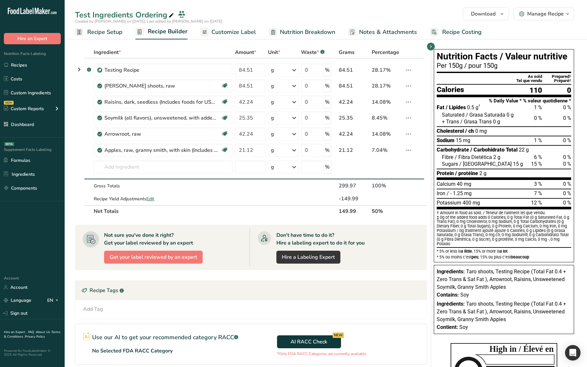
drag, startPoint x: 445, startPoint y: 49, endPoint x: 441, endPoint y: 48, distance: 4.3
click at [445, 49] on div "Nutrition Facts / Valeur nutritive Per 150g / pour 150g As sold Prepared ‡ Tel …" at bounding box center [504, 155] width 140 height 213
click at [436, 48] on div "Nutrition Facts / Valeur nutritive Per 150g / pour 150g As sold Prepared ‡ Tel …" at bounding box center [503, 192] width 145 height 290
click at [432, 48] on icon "button" at bounding box center [430, 47] width 5 height 8
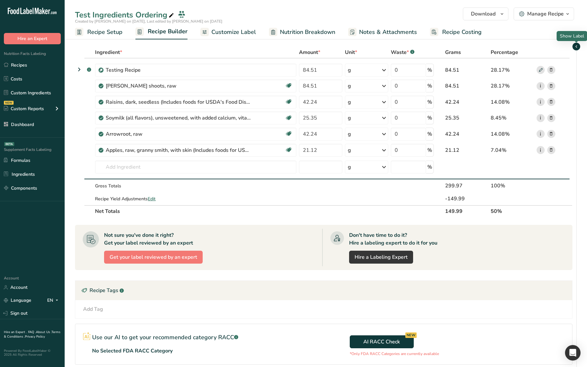
drag, startPoint x: 577, startPoint y: 47, endPoint x: 571, endPoint y: 58, distance: 12.6
click at [577, 47] on icon "button" at bounding box center [576, 47] width 5 height 8
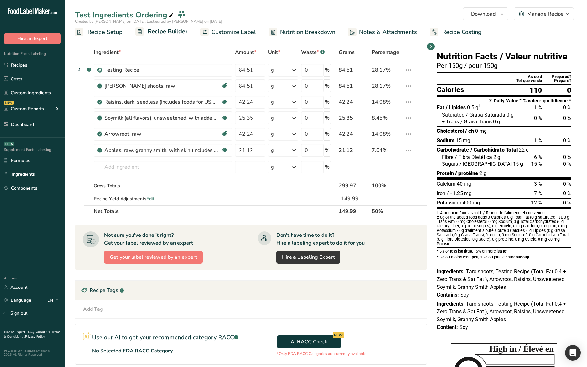
click at [577, 124] on section "Ingredient * Amount * Unit * Waste * .a-a{fill:#347362;}.b-a{fill:#fff;} Grams …" at bounding box center [326, 239] width 522 height 410
click at [431, 46] on icon "button" at bounding box center [430, 47] width 5 height 8
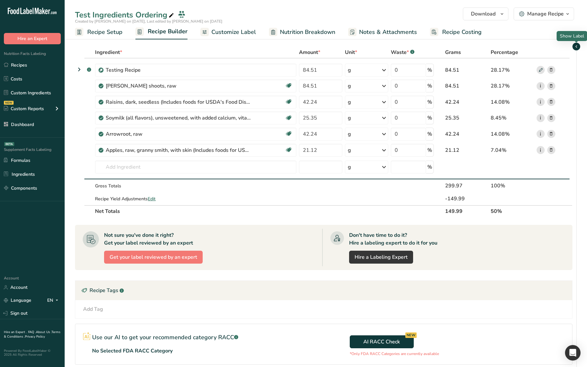
click at [577, 46] on icon "button" at bounding box center [576, 47] width 5 height 8
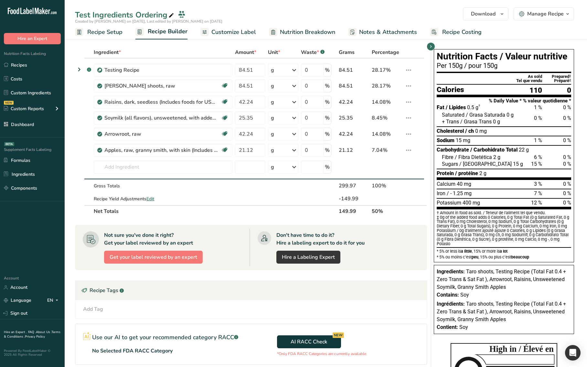
click at [564, 41] on section "Ingredient * Amount * Unit * Waste * .a-a{fill:#347362;}.b-a{fill:#fff;} Grams …" at bounding box center [326, 239] width 522 height 410
click at [436, 51] on div "Nutrition Facts / Valeur nutritive Per 150g / pour 150g As sold Prepared ‡ Tel …" at bounding box center [504, 155] width 140 height 213
click at [435, 49] on div "Nutrition Facts / Valeur nutritive Per 150g / pour 150g As sold Prepared ‡ Tel …" at bounding box center [504, 155] width 140 height 213
click at [428, 48] on icon "button" at bounding box center [430, 47] width 5 height 8
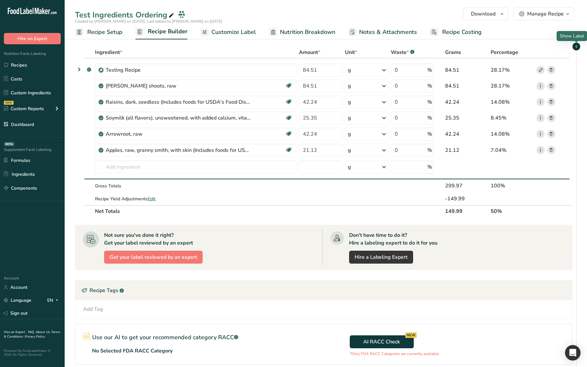
click at [580, 46] on span "button" at bounding box center [577, 47] width 8 height 8
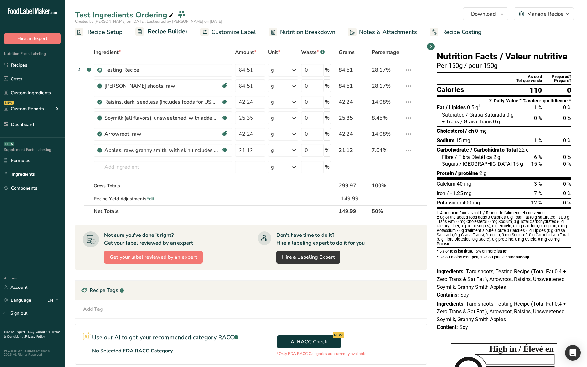
click at [235, 30] on span "Customize Label" at bounding box center [233, 32] width 45 height 9
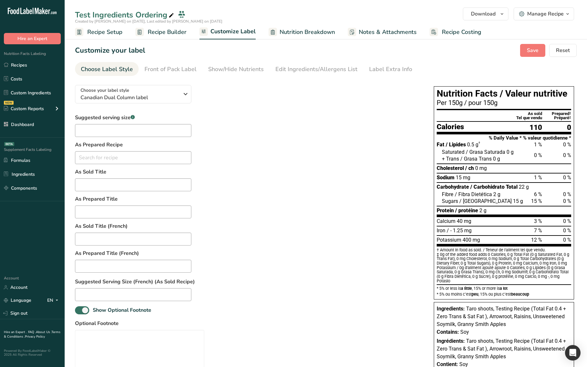
click at [180, 35] on span "Recipe Builder" at bounding box center [167, 32] width 39 height 9
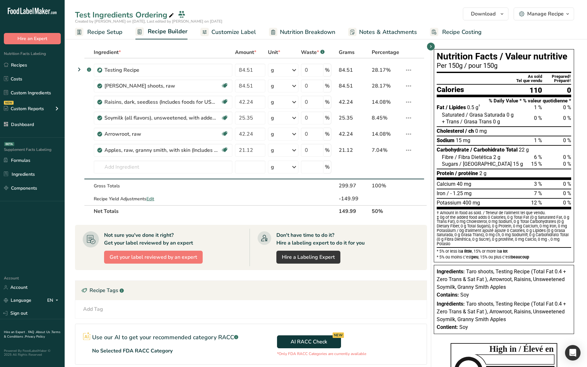
drag, startPoint x: 231, startPoint y: 32, endPoint x: 188, endPoint y: 33, distance: 43.3
click at [231, 32] on span "Customize Label" at bounding box center [233, 32] width 45 height 9
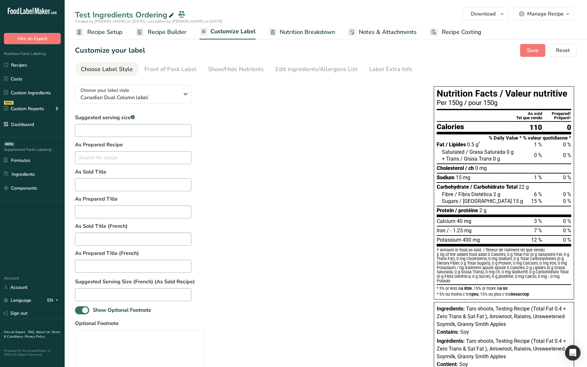
scroll to position [0, 0]
drag, startPoint x: 169, startPoint y: 35, endPoint x: 167, endPoint y: 39, distance: 4.5
click at [169, 35] on span "Recipe Builder" at bounding box center [167, 32] width 39 height 9
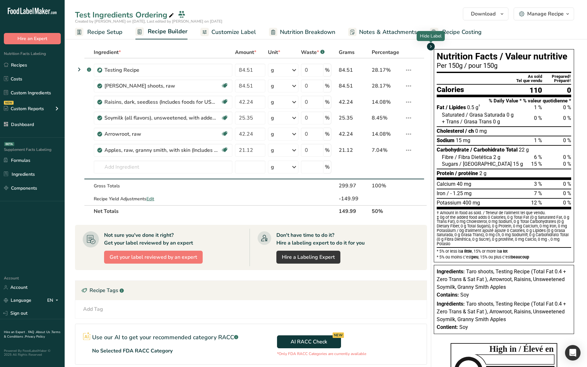
click at [429, 47] on icon "button" at bounding box center [430, 47] width 5 height 8
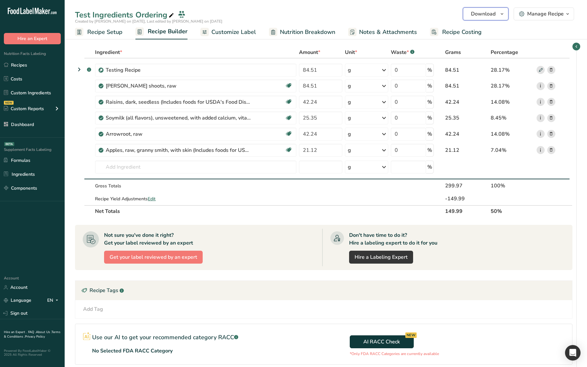
click at [497, 12] on button "Download" at bounding box center [486, 13] width 46 height 13
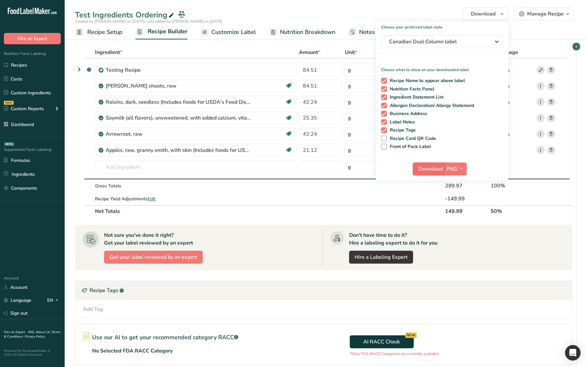
click at [426, 166] on span "Download" at bounding box center [430, 169] width 25 height 8
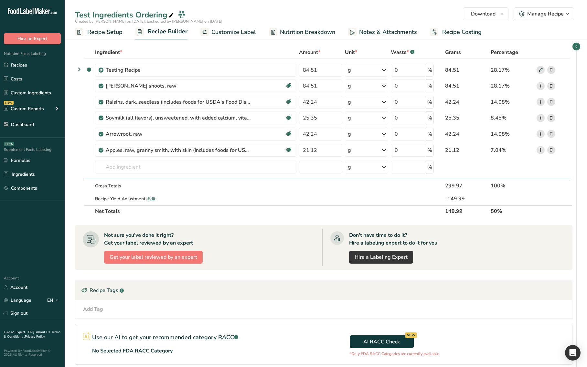
click at [559, 38] on ul "Recipe Setup Recipe Builder Customize Label Nutrition Breakdown Notes & Attachm…" at bounding box center [326, 31] width 522 height 15
click at [577, 46] on icon "button" at bounding box center [576, 47] width 5 height 8
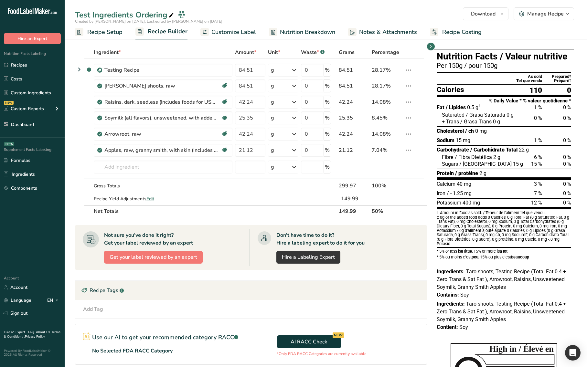
click at [528, 36] on ul "Recipe Setup Recipe Builder Customize Label Nutrition Breakdown Notes & Attachm…" at bounding box center [326, 31] width 522 height 15
click at [484, 9] on button "Download" at bounding box center [486, 13] width 46 height 13
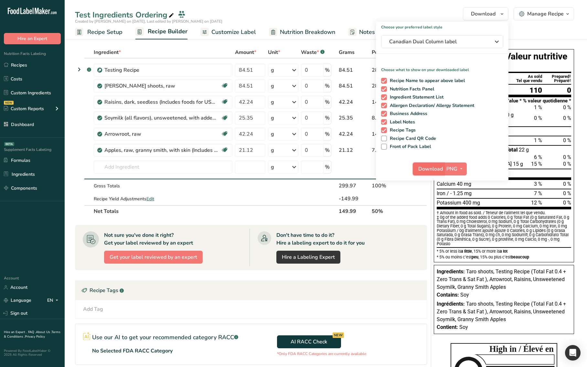
click at [430, 166] on span "Download" at bounding box center [430, 169] width 25 height 8
click at [427, 169] on span "Download" at bounding box center [430, 169] width 25 height 8
click at [431, 170] on span "Download" at bounding box center [430, 169] width 25 height 8
click at [432, 171] on span "Download" at bounding box center [430, 169] width 25 height 8
click at [425, 171] on span "Download" at bounding box center [430, 169] width 25 height 8
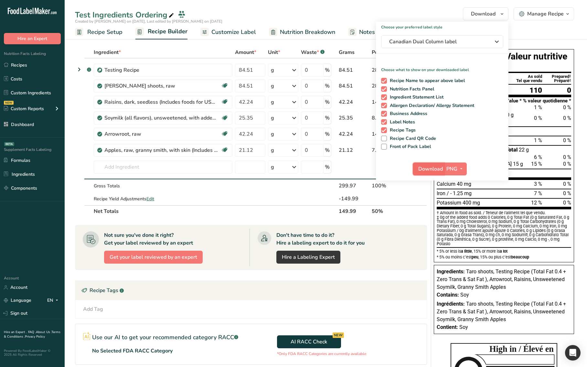
click at [425, 169] on span "Download" at bounding box center [430, 169] width 25 height 8
click at [518, 35] on ul "Recipe Setup Recipe Builder Customize Label Nutrition Breakdown Notes & Attachm…" at bounding box center [326, 31] width 522 height 15
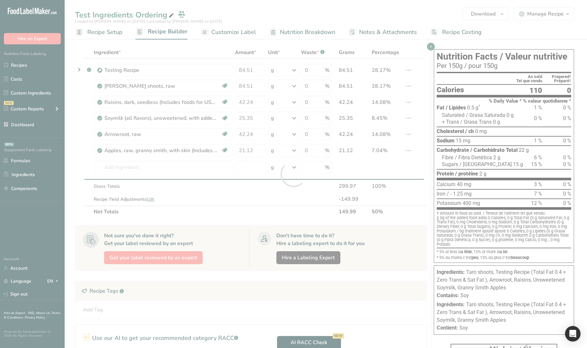
click at [399, 305] on div at bounding box center [293, 174] width 587 height 348
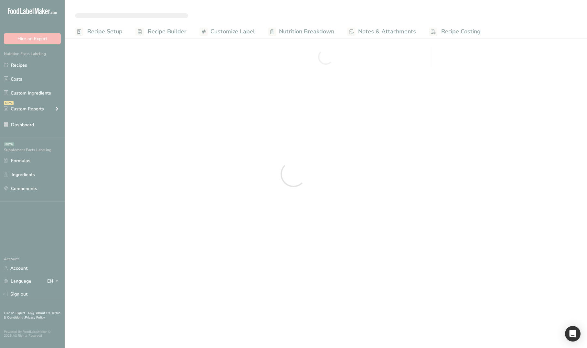
drag, startPoint x: 378, startPoint y: 344, endPoint x: 381, endPoint y: 340, distance: 4.9
click at [383, 323] on div at bounding box center [293, 174] width 587 height 348
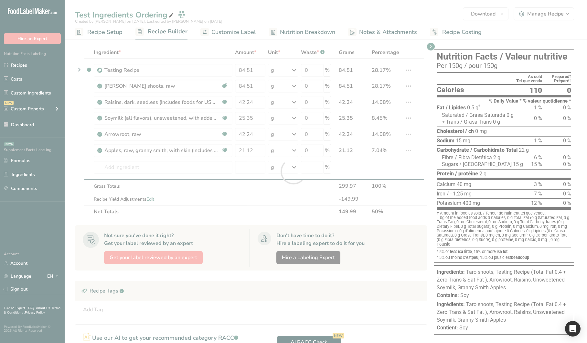
click at [280, 210] on div at bounding box center [293, 171] width 587 height 343
click at [264, 190] on div at bounding box center [293, 171] width 587 height 343
click at [211, 181] on div at bounding box center [293, 171] width 587 height 343
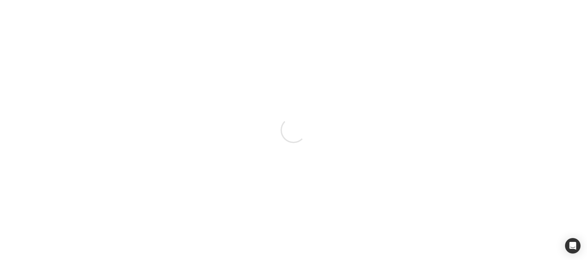
click at [311, 152] on div at bounding box center [293, 130] width 587 height 260
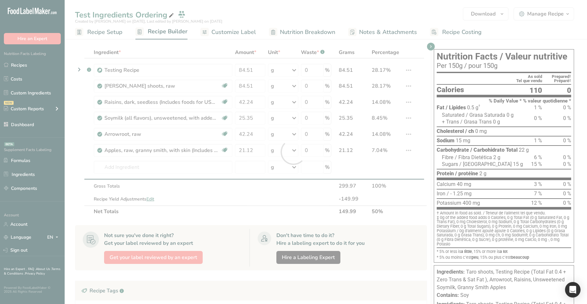
click at [400, 248] on div at bounding box center [293, 152] width 587 height 304
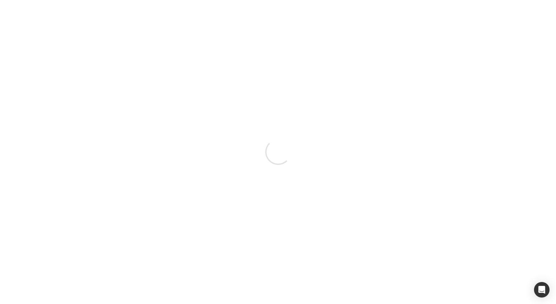
click at [329, 113] on div at bounding box center [278, 152] width 556 height 304
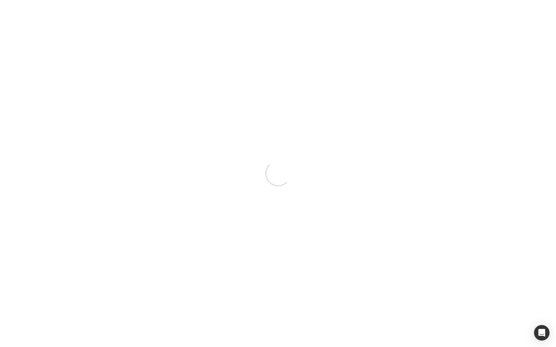
click at [298, 260] on div at bounding box center [278, 173] width 556 height 347
click at [140, 216] on div at bounding box center [278, 173] width 556 height 347
click at [272, 248] on div at bounding box center [278, 173] width 556 height 347
click at [239, 248] on div at bounding box center [278, 173] width 556 height 347
click at [262, 154] on div at bounding box center [278, 173] width 556 height 347
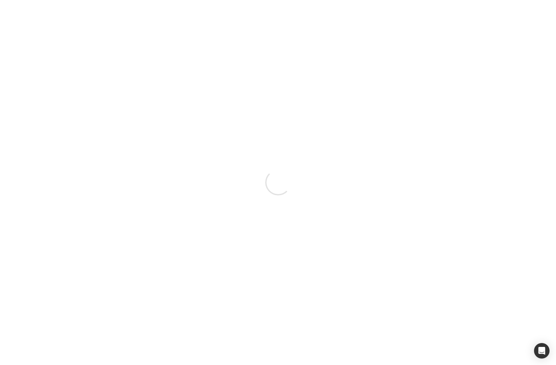
click at [333, 260] on div at bounding box center [278, 182] width 556 height 365
click at [204, 260] on div at bounding box center [278, 182] width 556 height 365
click at [169, 253] on div at bounding box center [278, 182] width 556 height 365
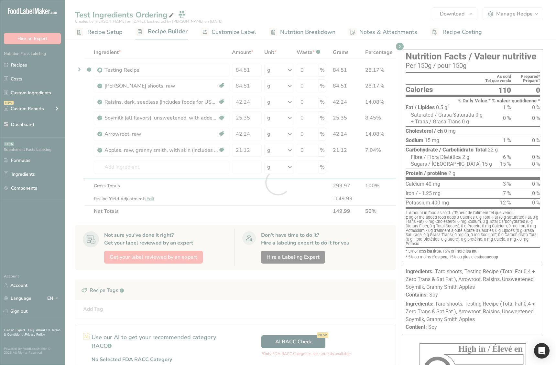
click at [313, 225] on div at bounding box center [278, 182] width 556 height 365
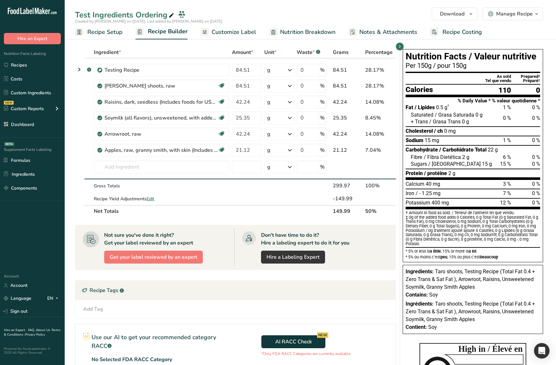
click at [505, 35] on ul "Recipe Setup Recipe Builder Customize Label Nutrition Breakdown Notes & Attachm…" at bounding box center [310, 31] width 491 height 15
click at [396, 217] on div "Ingredient * Amount * Unit * Waste * .a-a{fill:#347362;}.b-a{fill:#fff;} Grams …" at bounding box center [237, 250] width 325 height 407
click at [466, 19] on button "Download" at bounding box center [455, 13] width 46 height 13
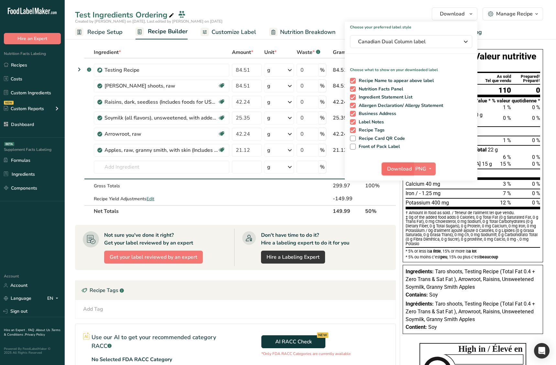
click at [390, 171] on span "Download" at bounding box center [399, 169] width 25 height 8
click at [527, 38] on ul "Recipe Setup Recipe Builder Customize Label Nutrition Breakdown Notes & Attachm…" at bounding box center [310, 31] width 491 height 15
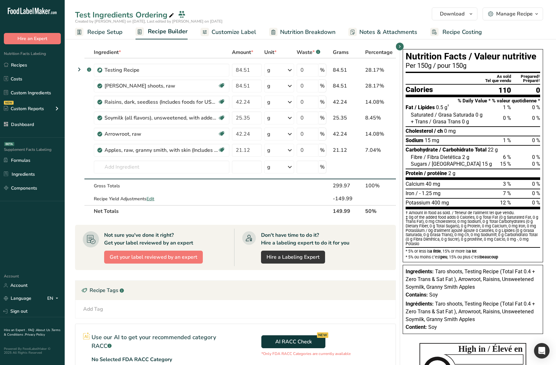
click at [243, 35] on span "Customize Label" at bounding box center [233, 32] width 45 height 9
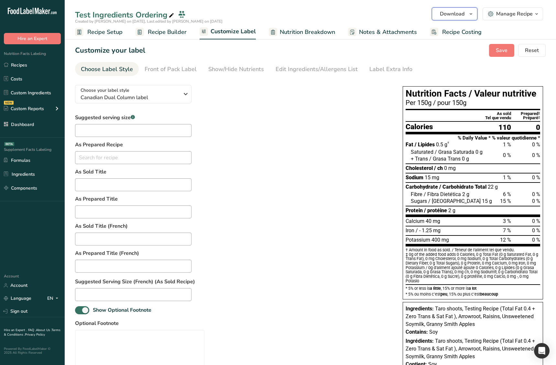
click at [465, 17] on button "Download" at bounding box center [455, 13] width 46 height 13
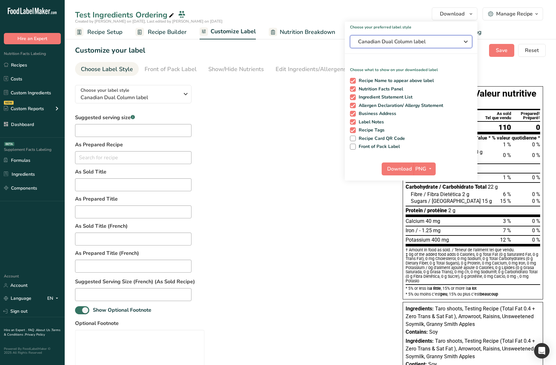
click at [433, 44] on span "Canadian Dual Column label" at bounding box center [406, 42] width 97 height 8
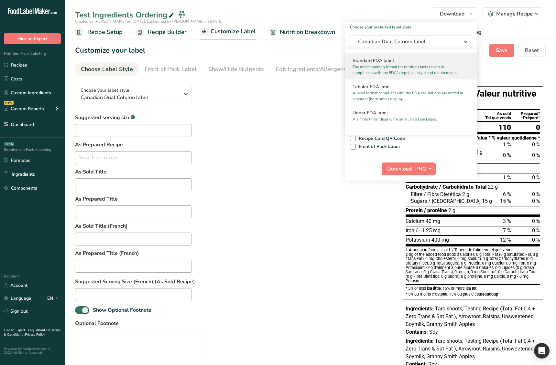
click at [399, 60] on h2 "Standard FDA label" at bounding box center [410, 60] width 117 height 7
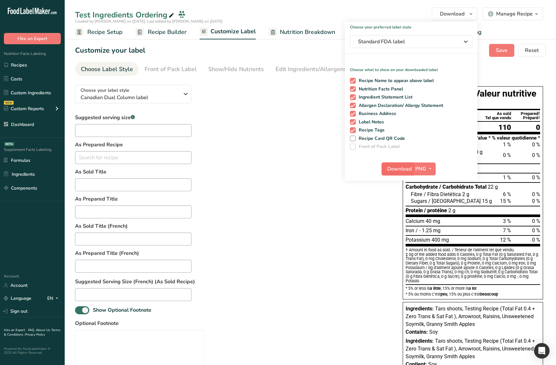
click at [399, 165] on span "Download" at bounding box center [399, 169] width 25 height 8
click at [375, 196] on div "Suggested serving size .a-a{fill:#347362;}.b-a{fill:#fff;} As Prepared Recipe N…" at bounding box center [232, 252] width 315 height 277
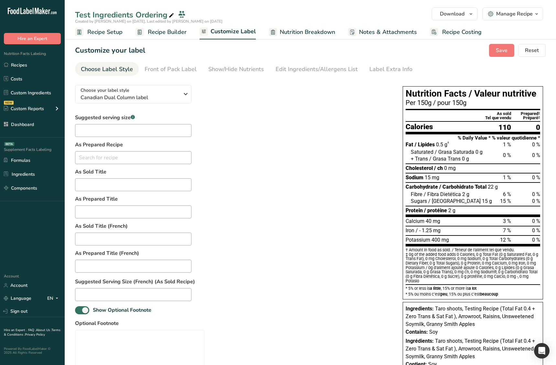
click at [381, 179] on div "Suggested serving size .a-a{fill:#347362;}.b-a{fill:#fff;} As Prepared Recipe N…" at bounding box center [232, 252] width 315 height 277
drag, startPoint x: 273, startPoint y: 141, endPoint x: 330, endPoint y: 107, distance: 66.9
click at [276, 139] on div "Suggested serving size .a-a{fill:#347362;}.b-a{fill:#fff;} As Prepared Recipe N…" at bounding box center [232, 252] width 315 height 277
click at [463, 9] on button "Download" at bounding box center [455, 13] width 46 height 13
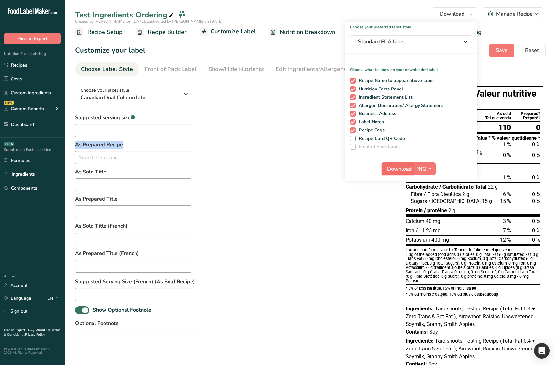
click at [391, 173] on button "Download" at bounding box center [397, 169] width 32 height 13
click at [382, 242] on div "Suggested serving size .a-a{fill:#347362;}.b-a{fill:#fff;} As Prepared Recipe N…" at bounding box center [232, 252] width 315 height 277
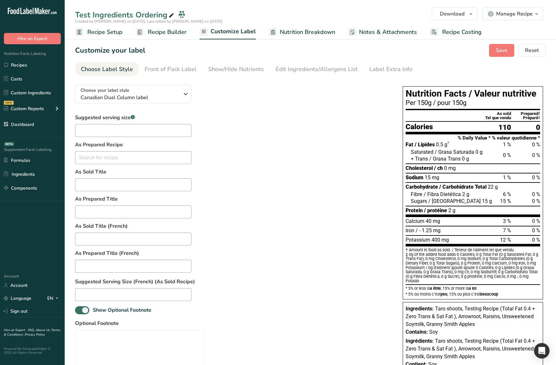
click at [299, 166] on div "Suggested serving size .a-a{fill:#347362;}.b-a{fill:#fff;} As Prepared Recipe N…" at bounding box center [232, 252] width 315 height 277
click at [282, 165] on div "Suggested serving size .a-a{fill:#347362;}.b-a{fill:#fff;} As Prepared Recipe N…" at bounding box center [232, 252] width 315 height 277
click at [454, 14] on span "Download" at bounding box center [452, 14] width 25 height 8
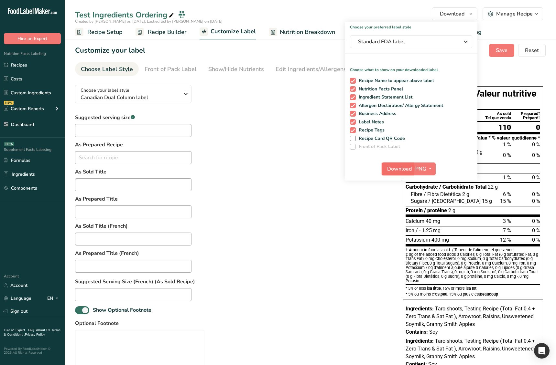
click at [398, 164] on button "Download" at bounding box center [397, 169] width 32 height 13
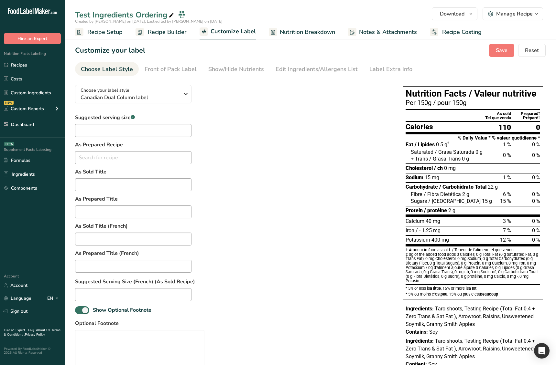
click at [329, 225] on div "Suggested serving size .a-a{fill:#347362;}.b-a{fill:#fff;} As Prepared Recipe N…" at bounding box center [232, 252] width 315 height 277
drag, startPoint x: 169, startPoint y: 30, endPoint x: 203, endPoint y: 216, distance: 189.0
click at [169, 30] on span "Recipe Builder" at bounding box center [167, 32] width 39 height 9
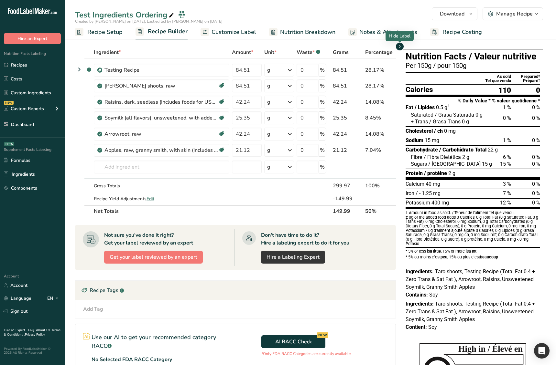
click at [401, 49] on icon "button" at bounding box center [399, 47] width 5 height 8
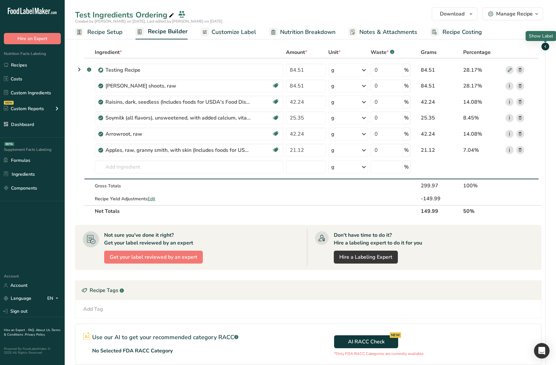
click at [546, 47] on icon "button" at bounding box center [544, 47] width 5 height 8
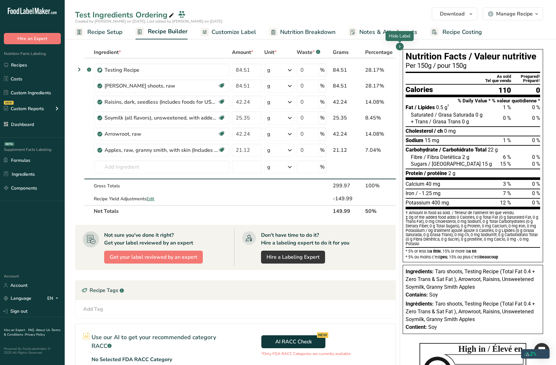
click at [382, 270] on section "Ingredient * Amount * Unit * Waste * .a-a{fill:#347362;}.b-a{fill:#fff;} Grams …" at bounding box center [235, 245] width 321 height 397
click at [371, 273] on section "Ingredient * Amount * Unit * Waste * .a-a{fill:#347362;}.b-a{fill:#fff;} Grams …" at bounding box center [235, 245] width 321 height 397
click at [401, 46] on icon "button" at bounding box center [399, 47] width 5 height 8
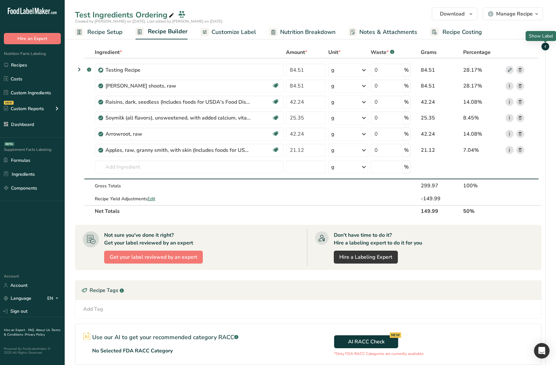
drag, startPoint x: 544, startPoint y: 47, endPoint x: 377, endPoint y: 41, distance: 167.6
click at [544, 47] on icon "button" at bounding box center [544, 47] width 5 height 8
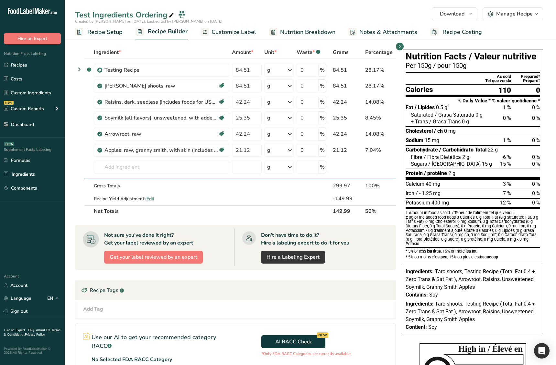
click at [224, 32] on span "Customize Label" at bounding box center [233, 32] width 45 height 9
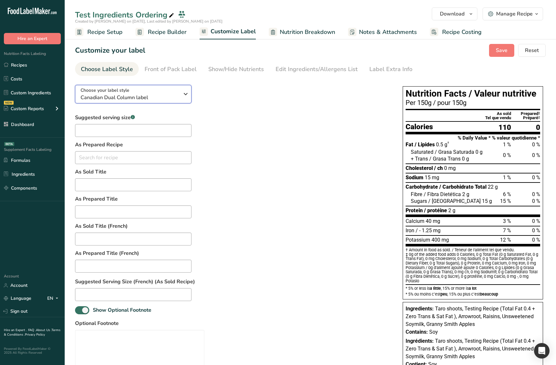
click at [139, 88] on div "Choose your label style Canadian Dual Column label" at bounding box center [129, 94] width 99 height 15
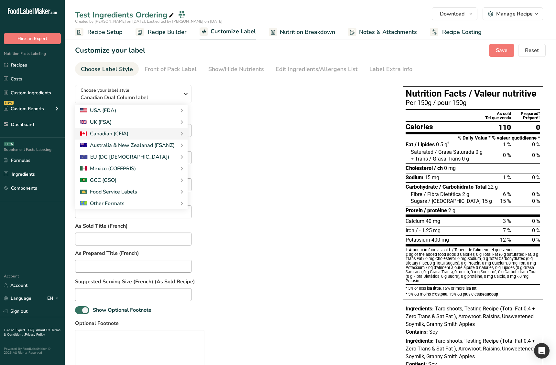
drag, startPoint x: 217, startPoint y: 113, endPoint x: 219, endPoint y: 98, distance: 15.7
click at [0, 0] on link "Standard FDA label" at bounding box center [0, 0] width 0 height 0
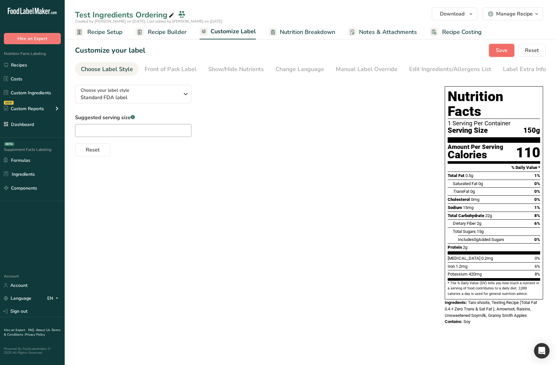
click at [503, 49] on span "Save" at bounding box center [502, 51] width 12 height 8
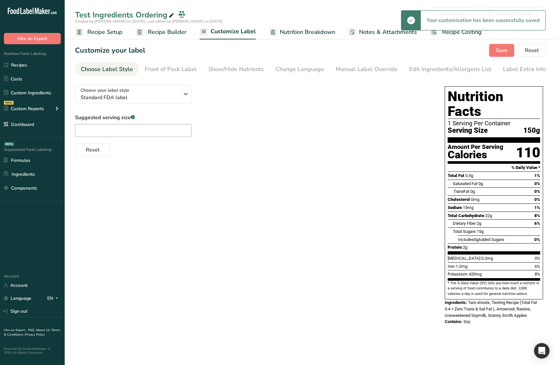
click at [173, 35] on span "Recipe Builder" at bounding box center [167, 32] width 39 height 9
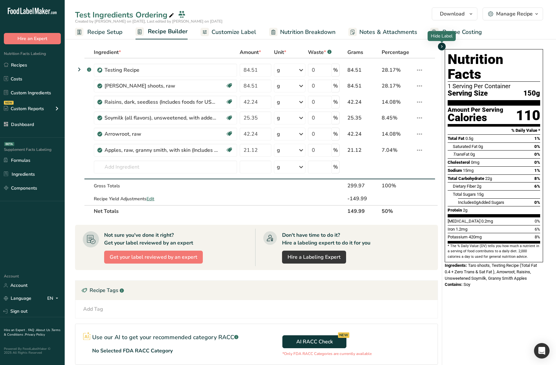
click at [442, 48] on icon "button" at bounding box center [441, 47] width 5 height 8
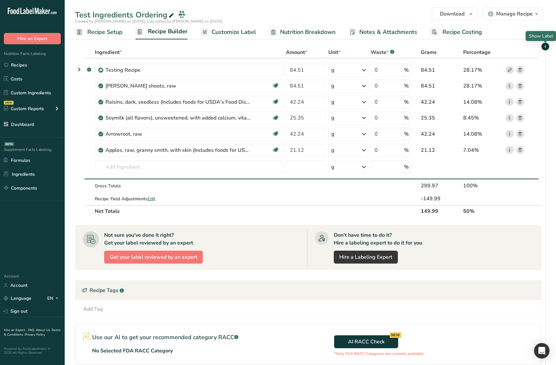
click at [543, 47] on icon "button" at bounding box center [544, 47] width 5 height 8
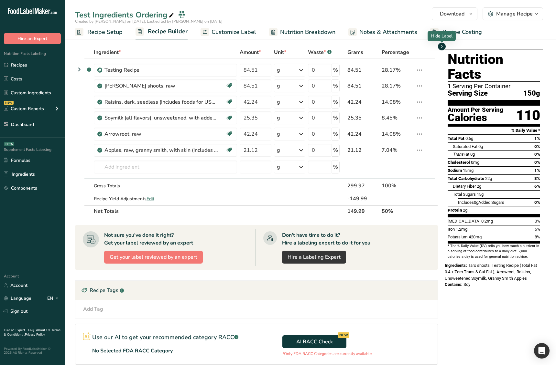
click at [443, 48] on icon "button" at bounding box center [441, 47] width 5 height 8
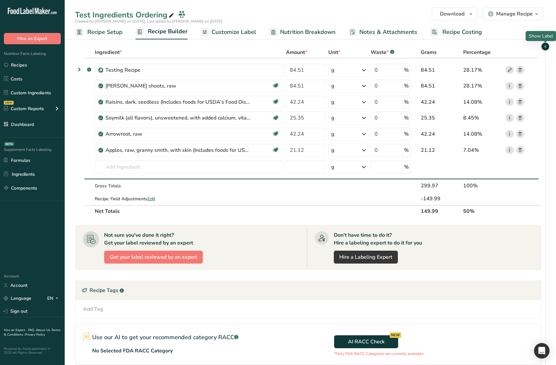
click at [547, 48] on icon "button" at bounding box center [544, 47] width 5 height 8
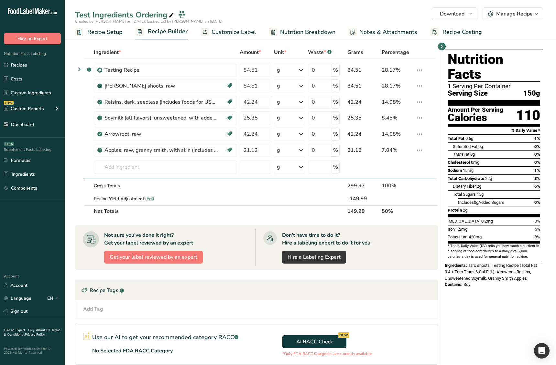
drag, startPoint x: 478, startPoint y: 297, endPoint x: 479, endPoint y: 332, distance: 35.3
click at [478, 297] on div "Nutrition Facts 1 Serving Per Container Serving Size 150g Amount Per Serving Ca…" at bounding box center [493, 240] width 103 height 387
click at [457, 17] on span "Download" at bounding box center [452, 14] width 25 height 8
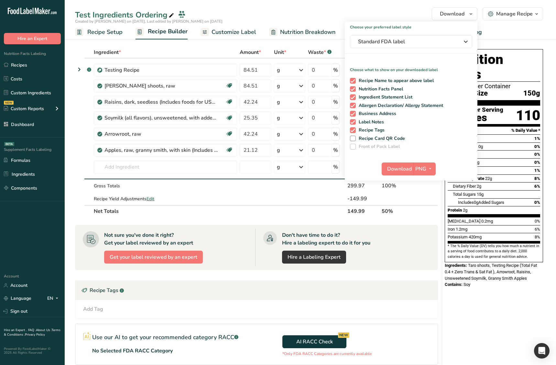
click at [492, 17] on div "Manage Recipe" at bounding box center [510, 14] width 45 height 8
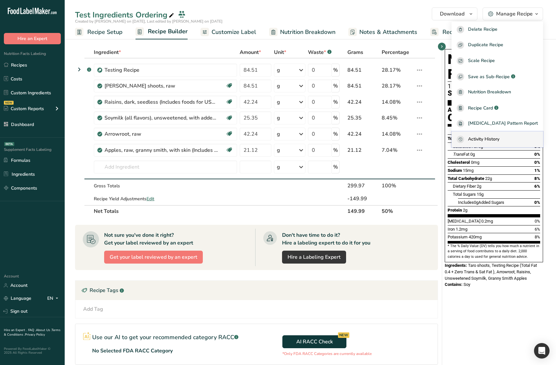
click at [499, 139] on span "Activity History" at bounding box center [483, 139] width 31 height 7
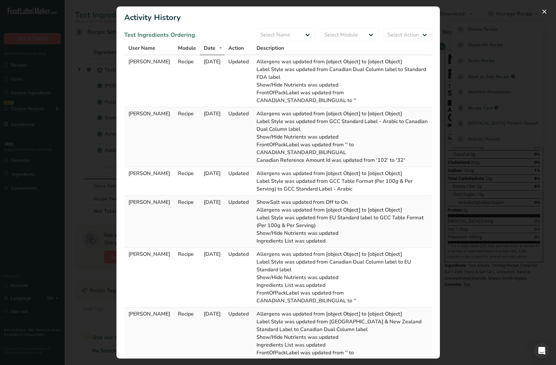
click at [148, 51] on span "User Name" at bounding box center [141, 48] width 27 height 8
copy span "Name"
click at [183, 22] on h1 "Activity History" at bounding box center [278, 18] width 308 height 12
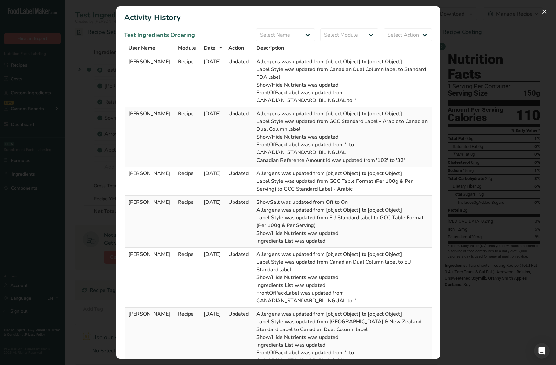
click at [477, 181] on div "Activity Log Modal" at bounding box center [278, 182] width 556 height 365
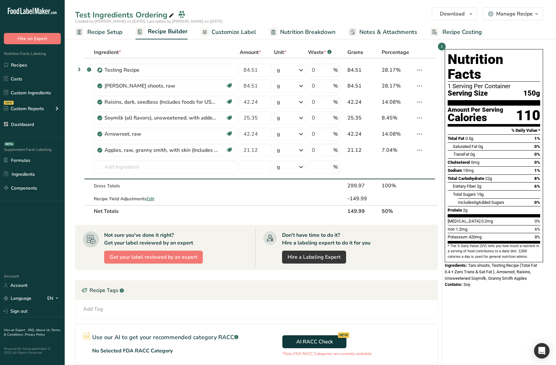
click at [498, 32] on ul "Recipe Setup Recipe Builder Customize Label Nutrition Breakdown Notes & Attachm…" at bounding box center [310, 31] width 491 height 15
click at [517, 17] on div "Manage Recipe" at bounding box center [514, 14] width 37 height 8
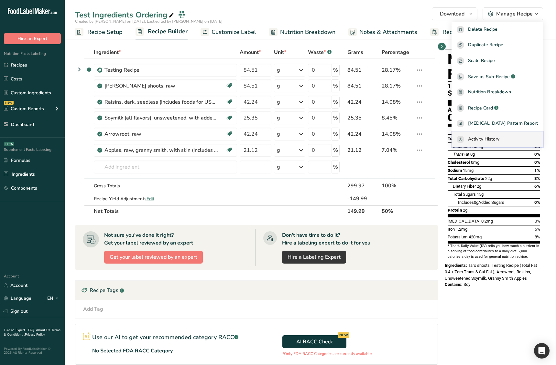
click at [491, 141] on span "Activity History" at bounding box center [483, 139] width 31 height 7
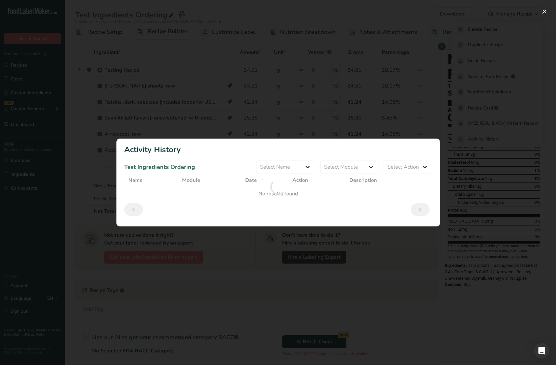
click at [240, 287] on div "Activity Log Modal" at bounding box center [278, 182] width 556 height 365
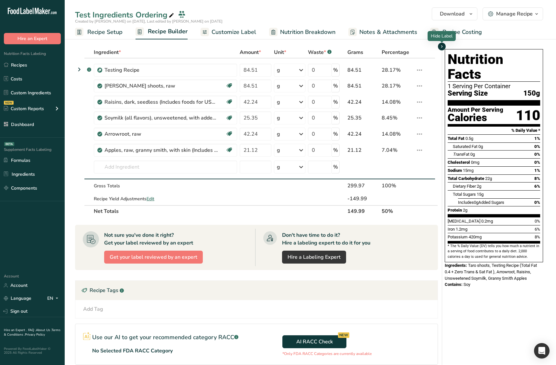
click at [444, 46] on icon "button" at bounding box center [441, 47] width 5 height 8
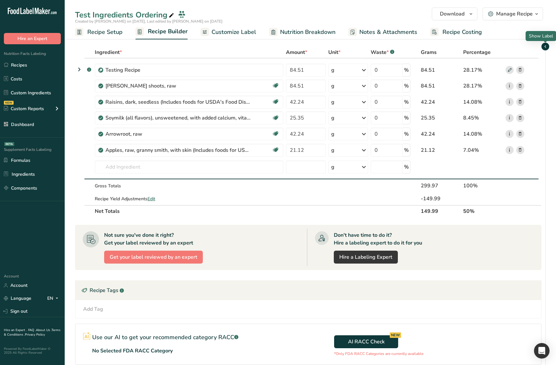
click at [547, 47] on icon "button" at bounding box center [544, 47] width 5 height 8
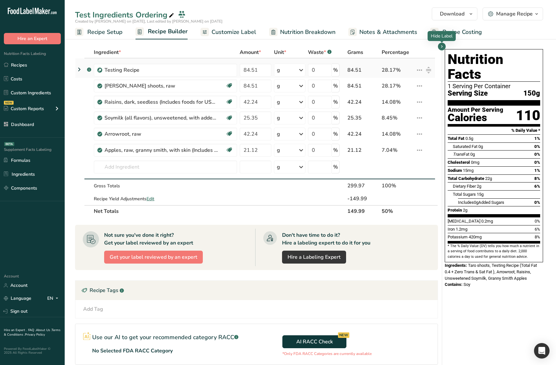
click at [419, 69] on icon at bounding box center [419, 70] width 8 height 12
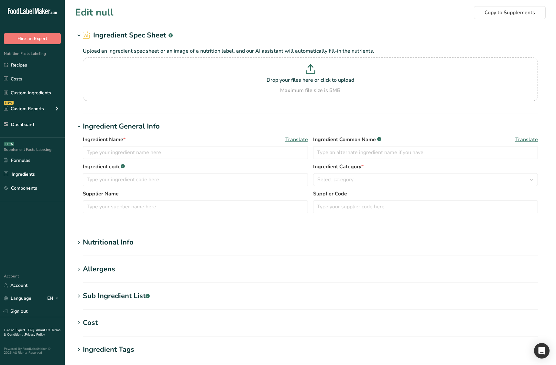
type input "Apples, raw, granny smith, with skin (Includes foods for USDA's Food Distributi…"
type input "Granny Smith Apples"
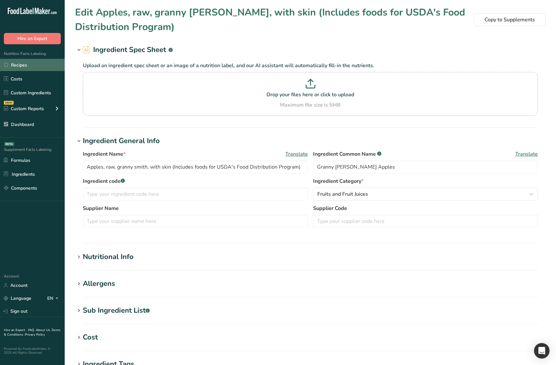
click at [37, 69] on link "Recipes" at bounding box center [32, 65] width 65 height 12
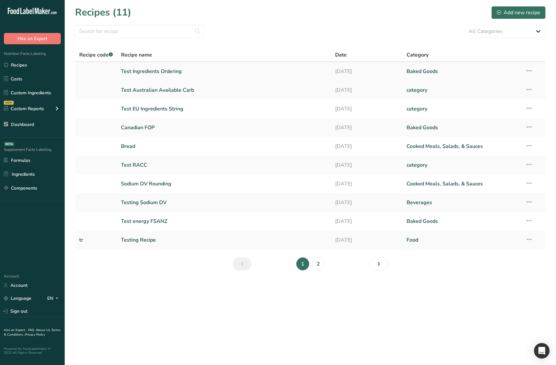
click at [165, 72] on link "Test Ingredients Ordering" at bounding box center [224, 72] width 206 height 14
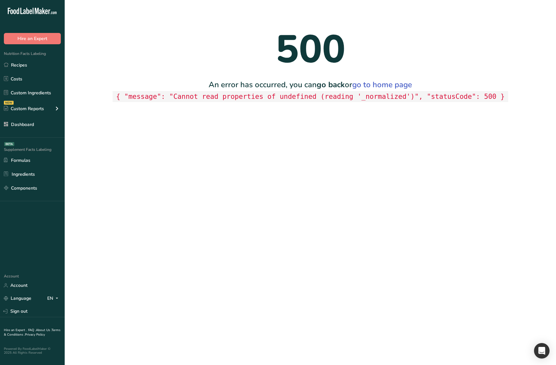
click at [376, 96] on code "{ "message": "Cannot read properties of undefined (reading '_normalized')", "st…" at bounding box center [310, 96] width 395 height 11
click at [344, 119] on main "500 An error has occurred, you can go back or go to home page { "message": "Can…" at bounding box center [278, 182] width 556 height 365
click at [273, 196] on main "500 An error has occurred, you can go back or go to home page { "message": "Can…" at bounding box center [278, 182] width 556 height 365
click at [241, 161] on main "500 An error has occurred, you can go back or go to home page { "message": "Can…" at bounding box center [278, 182] width 556 height 365
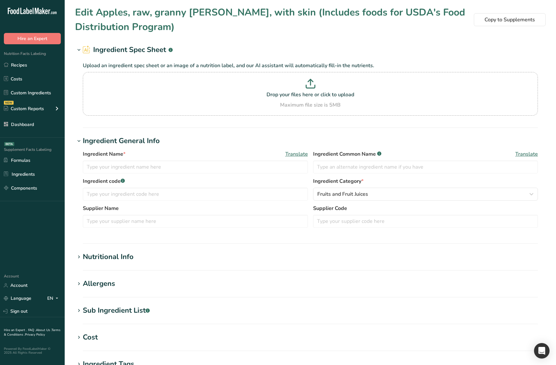
type input "Apples, raw, granny smith, with skin (Includes foods for USDA's Food Distributi…"
type input "Granny Smith Apples"
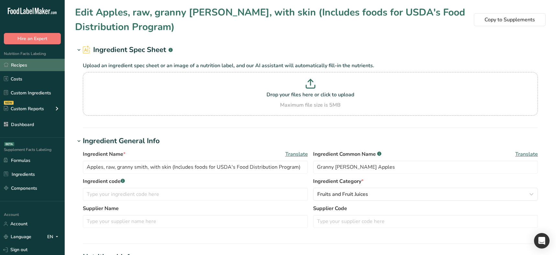
click at [40, 66] on link "Recipes" at bounding box center [32, 65] width 65 height 12
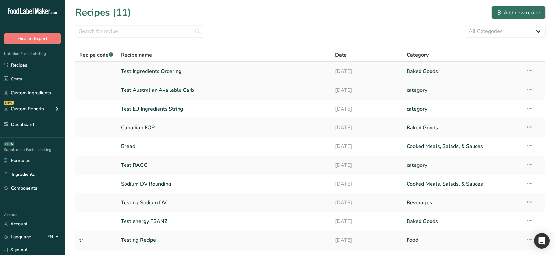
click at [178, 69] on link "Test Ingredients Ordering" at bounding box center [224, 72] width 206 height 14
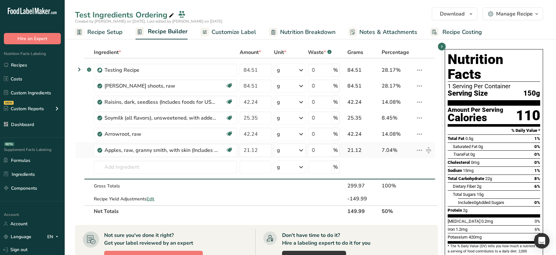
click at [418, 153] on icon at bounding box center [419, 151] width 8 height 12
click at [436, 66] on table "Ingredient * Amount * Unit * Waste * .a-a{fill:#347362;}.b-a{fill:#fff;} Grams …" at bounding box center [256, 132] width 363 height 171
click at [419, 68] on icon at bounding box center [419, 70] width 8 height 12
click at [400, 87] on div "Edit" at bounding box center [402, 83] width 31 height 8
click at [405, 99] on span "Delete" at bounding box center [405, 99] width 14 height 7
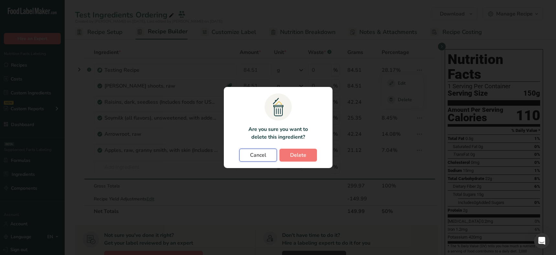
click at [258, 153] on span "Cancel" at bounding box center [258, 155] width 16 height 8
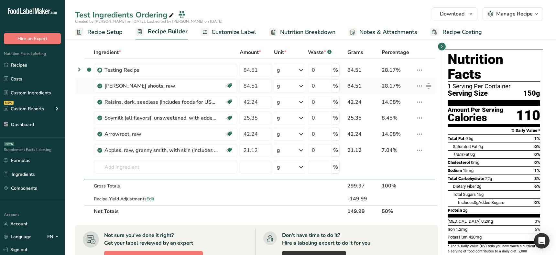
click at [420, 84] on icon at bounding box center [419, 86] width 8 height 12
click at [402, 95] on div "i Info" at bounding box center [402, 99] width 31 height 8
click at [423, 48] on th at bounding box center [424, 53] width 21 height 12
click at [438, 48] on span "button" at bounding box center [442, 47] width 8 height 8
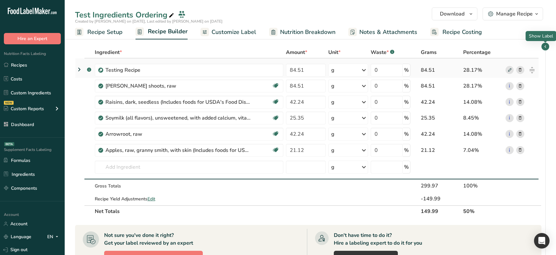
click at [509, 70] on rect at bounding box center [509, 69] width 7 height 7
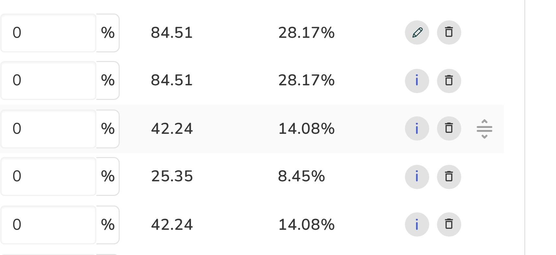
drag, startPoint x: 542, startPoint y: 108, endPoint x: 527, endPoint y: 103, distance: 16.1
click at [542, 108] on div "Ingredient * Amount * Unit * Waste * .a-a{fill:#347362;}.b-a{fill:#fff;} Grams …" at bounding box center [310, 240] width 470 height 387
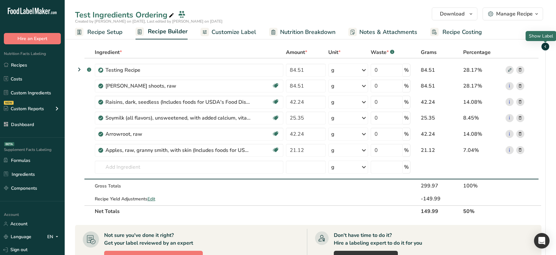
click at [546, 47] on icon "button" at bounding box center [544, 47] width 5 height 8
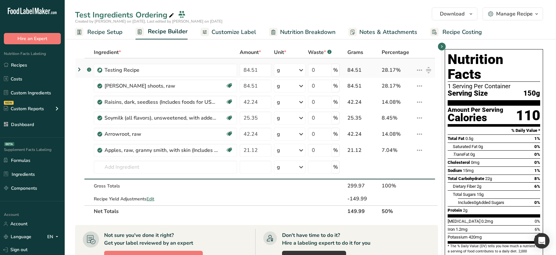
click at [420, 69] on icon at bounding box center [419, 70] width 8 height 12
click at [420, 71] on icon at bounding box center [419, 70] width 8 height 12
click at [441, 48] on icon "button" at bounding box center [441, 47] width 5 height 8
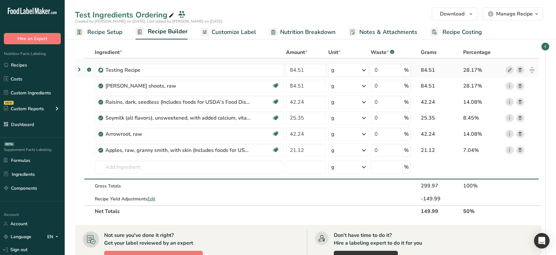
click at [510, 70] on rect at bounding box center [509, 69] width 7 height 7
click at [511, 85] on link "i" at bounding box center [509, 86] width 8 height 8
click at [510, 72] on rect at bounding box center [509, 69] width 7 height 7
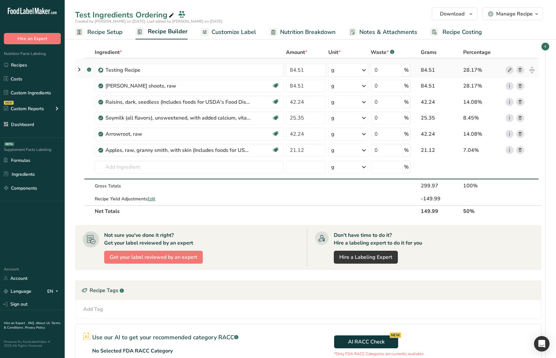
click at [80, 70] on icon at bounding box center [79, 70] width 8 height 12
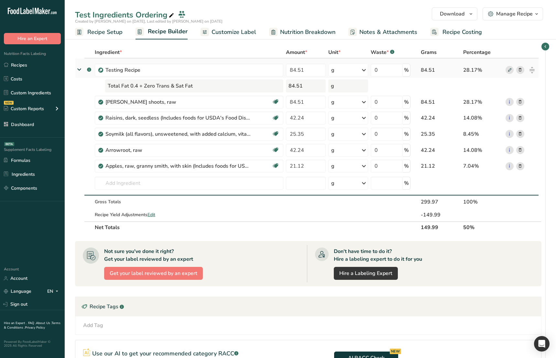
click at [80, 70] on icon at bounding box center [79, 70] width 12 height 8
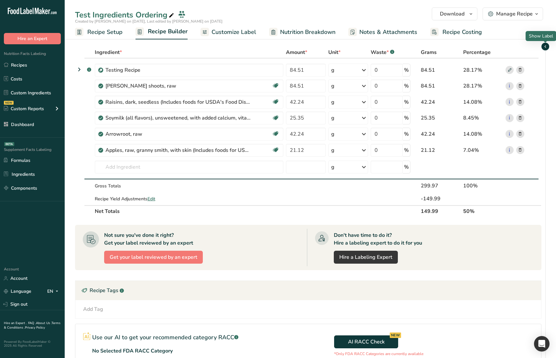
click at [545, 45] on icon "button" at bounding box center [544, 47] width 5 height 8
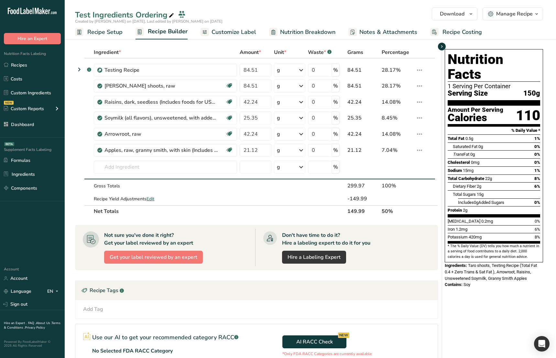
scroll to position [3, 0]
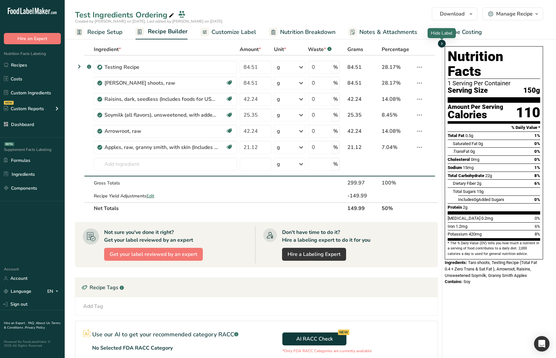
click at [443, 44] on icon "button" at bounding box center [441, 44] width 5 height 8
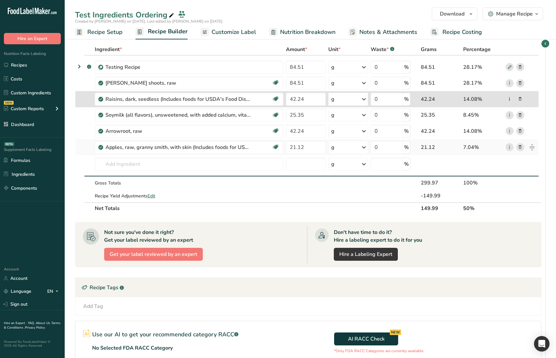
type input "21.12"
type input "42.24"
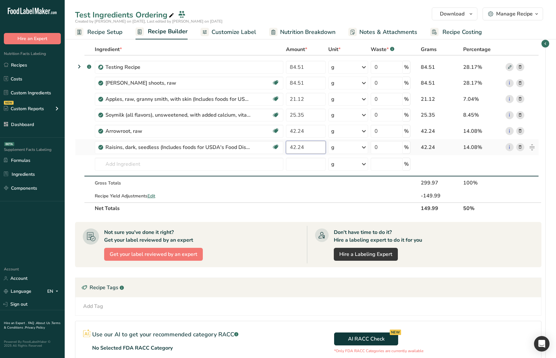
click at [308, 146] on input "42.24" at bounding box center [306, 147] width 40 height 13
click at [311, 189] on td at bounding box center [305, 195] width 42 height 13
click at [303, 167] on input "number" at bounding box center [306, 164] width 40 height 13
click at [308, 189] on td at bounding box center [305, 183] width 42 height 13
click at [313, 121] on input "25.35" at bounding box center [306, 115] width 40 height 13
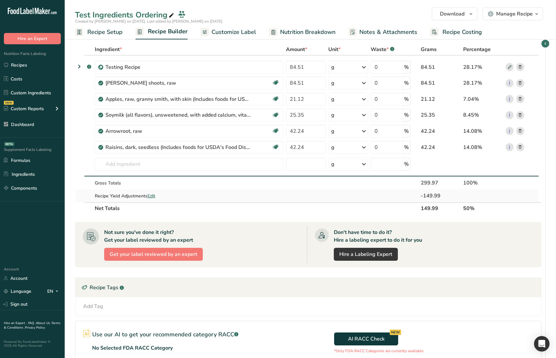
click at [315, 202] on td at bounding box center [305, 195] width 42 height 13
click at [550, 44] on section "Ingredient * Amount * Unit * Waste * .a-a{fill:#347362;}.b-a{fill:#fff;} Grams …" at bounding box center [310, 236] width 491 height 410
click at [546, 44] on icon "button" at bounding box center [544, 44] width 5 height 8
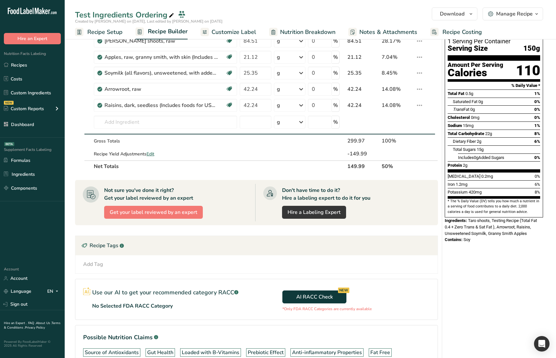
scroll to position [0, 0]
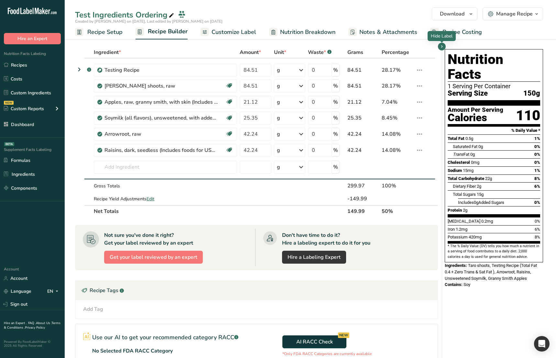
click at [459, 302] on div "Nutrition Facts 1 Serving Per Container Serving Size 150g Amount Per Serving Ca…" at bounding box center [493, 240] width 103 height 387
click at [441, 44] on div at bounding box center [441, 42] width 3 height 3
click at [443, 47] on icon "button" at bounding box center [441, 47] width 5 height 8
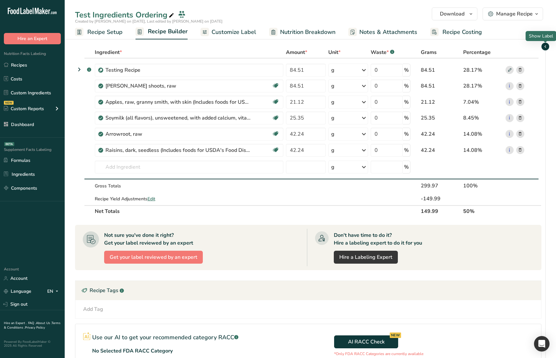
click at [545, 45] on icon "button" at bounding box center [544, 47] width 5 height 8
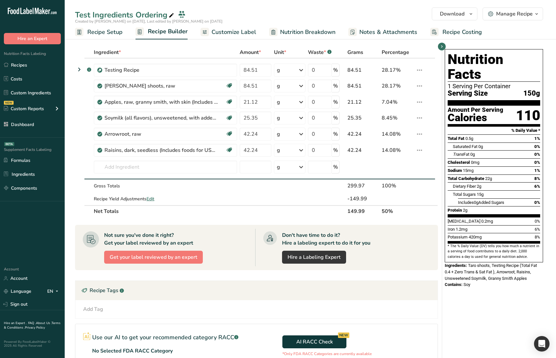
click at [508, 43] on section "Ingredient * Amount * Unit * Waste * .a-a{fill:#347362;}.b-a{fill:#fff;} Grams …" at bounding box center [310, 239] width 491 height 410
click at [442, 48] on icon "button" at bounding box center [441, 47] width 5 height 8
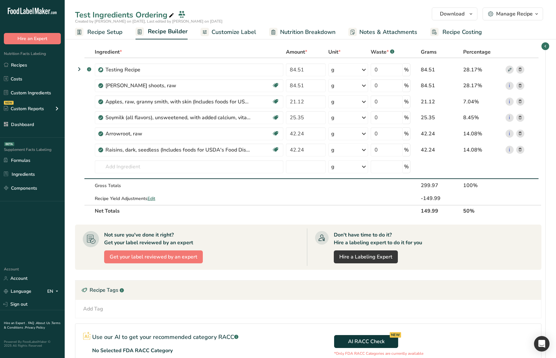
click at [518, 9] on button "Manage Recipe" at bounding box center [512, 13] width 60 height 13
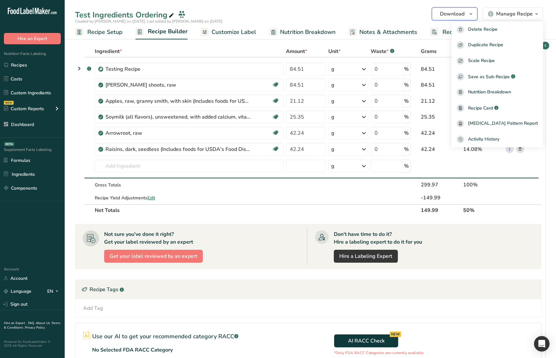
click at [458, 8] on button "Download" at bounding box center [455, 13] width 46 height 13
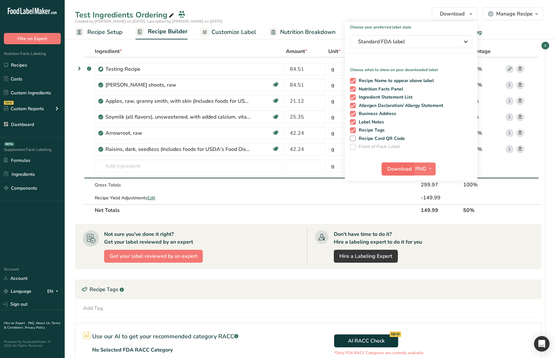
click at [402, 168] on span "Download" at bounding box center [399, 169] width 25 height 8
click at [515, 185] on td at bounding box center [521, 184] width 34 height 13
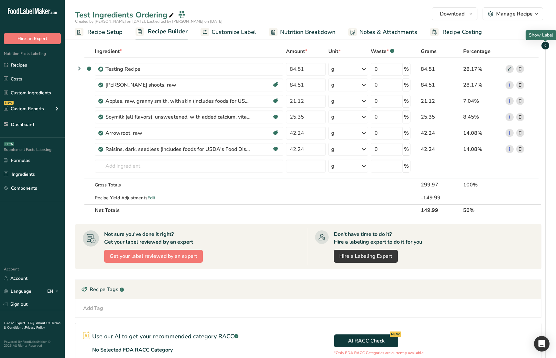
drag, startPoint x: 543, startPoint y: 45, endPoint x: 542, endPoint y: 49, distance: 5.0
click at [543, 45] on icon "button" at bounding box center [544, 46] width 5 height 8
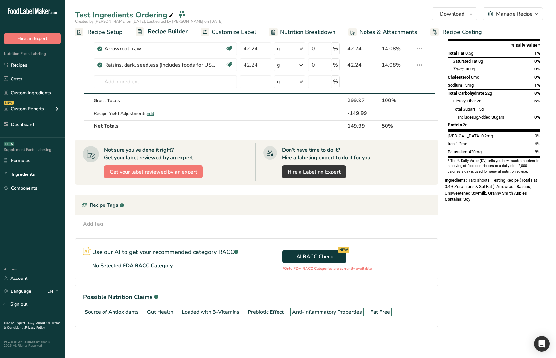
scroll to position [0, 0]
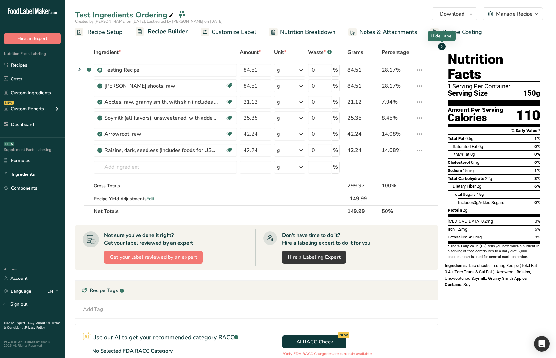
click at [439, 46] on icon "button" at bounding box center [441, 47] width 5 height 8
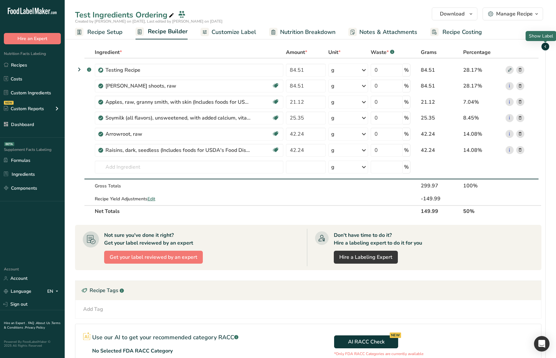
click at [543, 44] on icon "button" at bounding box center [544, 47] width 5 height 8
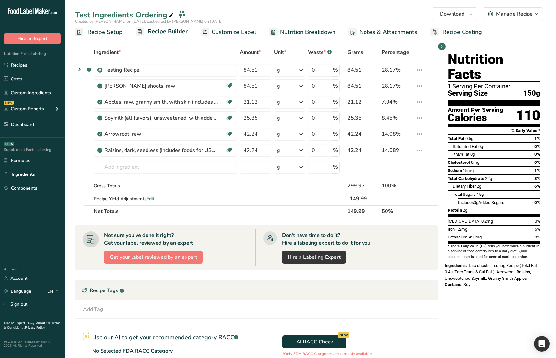
click at [457, 310] on div "Nutrition Facts 1 Serving Per Container Serving Size 150g Amount Per Serving Ca…" at bounding box center [493, 240] width 103 height 387
click at [420, 70] on icon at bounding box center [419, 70] width 8 height 12
click at [417, 114] on icon at bounding box center [419, 118] width 8 height 12
click at [411, 167] on td at bounding box center [397, 168] width 34 height 21
click at [417, 132] on icon at bounding box center [419, 134] width 8 height 12
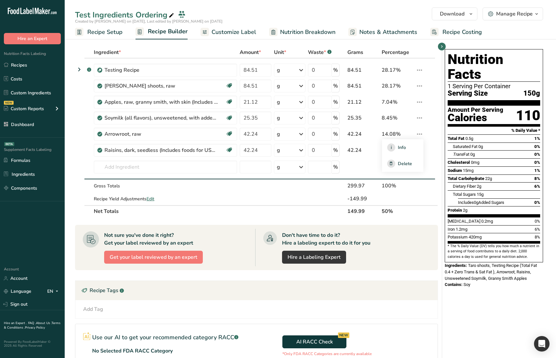
drag, startPoint x: 425, startPoint y: 56, endPoint x: 428, endPoint y: 51, distance: 5.1
click at [425, 56] on th at bounding box center [424, 53] width 21 height 12
click at [423, 59] on td "Edit Delete" at bounding box center [424, 69] width 21 height 20
click at [441, 47] on icon "button" at bounding box center [441, 47] width 5 height 8
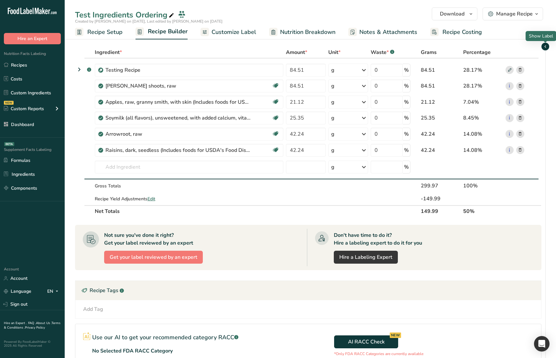
drag, startPoint x: 549, startPoint y: 46, endPoint x: 530, endPoint y: 53, distance: 20.4
click at [549, 46] on section "Ingredient * Amount * Unit * Waste * .a-a{fill:#347362;}.b-a{fill:#fff;} Grams …" at bounding box center [310, 239] width 491 height 410
drag, startPoint x: 526, startPoint y: 49, endPoint x: 547, endPoint y: 48, distance: 20.7
click at [526, 49] on th at bounding box center [521, 53] width 34 height 12
click at [548, 48] on span "button" at bounding box center [545, 47] width 8 height 8
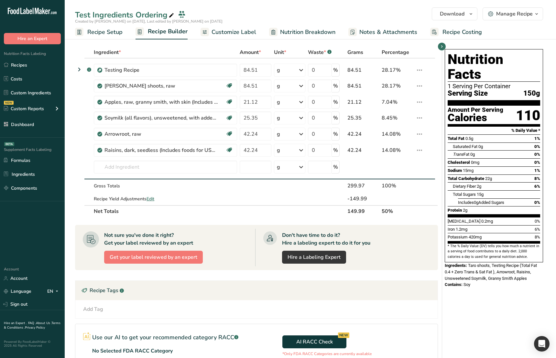
click at [462, 290] on div "Nutrition Facts 1 Serving Per Container Serving Size 150g Amount Per Serving Ca…" at bounding box center [493, 240] width 103 height 387
click at [444, 48] on span "button" at bounding box center [442, 47] width 8 height 8
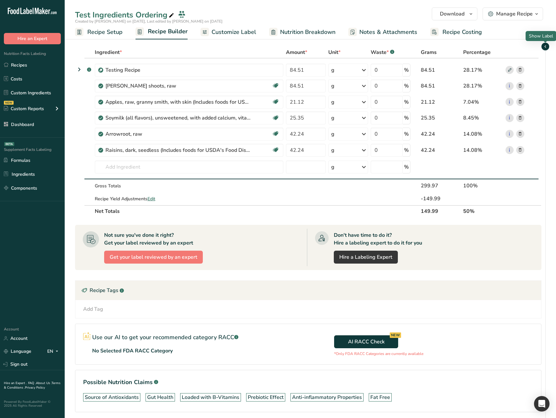
click at [544, 47] on icon "button" at bounding box center [544, 47] width 5 height 8
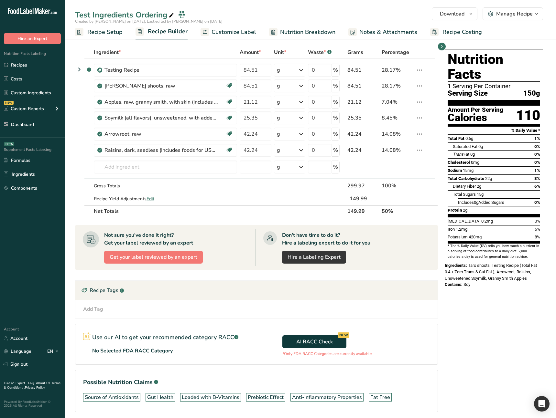
click at [482, 329] on div "Nutrition Facts 1 Serving Per Container Serving Size 150g Amount Per Serving Ca…" at bounding box center [493, 240] width 103 height 387
drag, startPoint x: 526, startPoint y: 33, endPoint x: 523, endPoint y: 21, distance: 12.9
click at [524, 29] on ul "Recipe Setup Recipe Builder Customize Label Nutrition Breakdown Notes & Attachm…" at bounding box center [310, 31] width 491 height 15
click at [522, 16] on div "Manage Recipe" at bounding box center [514, 14] width 37 height 8
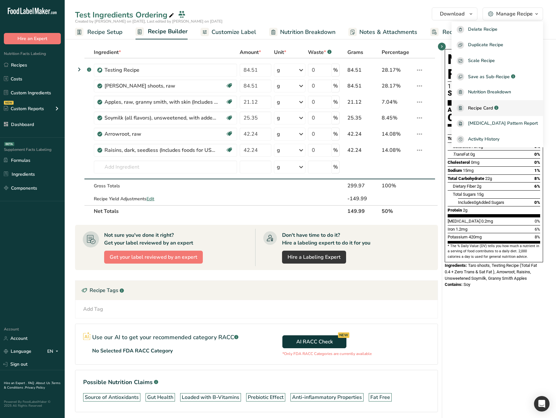
click at [512, 112] on link "Recipe Card .a-a{fill:#347362;}.b-a{fill:#fff;}" at bounding box center [496, 108] width 91 height 16
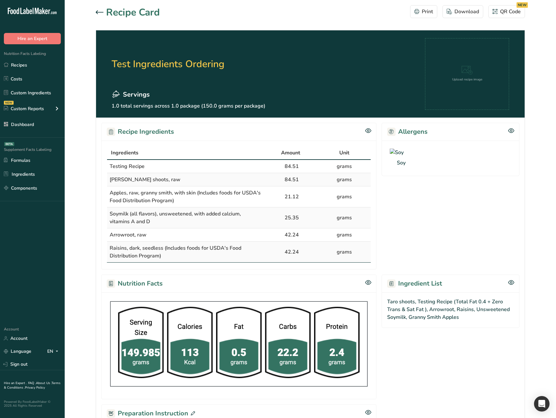
click at [532, 21] on section "Recipe Card Print Download QR Code NEW Test Ingredients Ordering Servings 1.0 t…" at bounding box center [310, 246] width 491 height 492
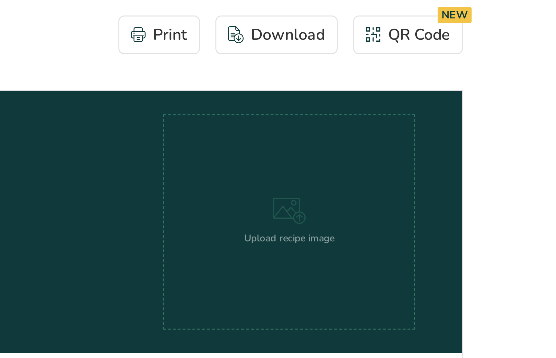
click at [487, 26] on section "Recipe Card Print Download QR Code NEW Test Ingredients Ordering Servings 1.0 t…" at bounding box center [310, 246] width 491 height 492
